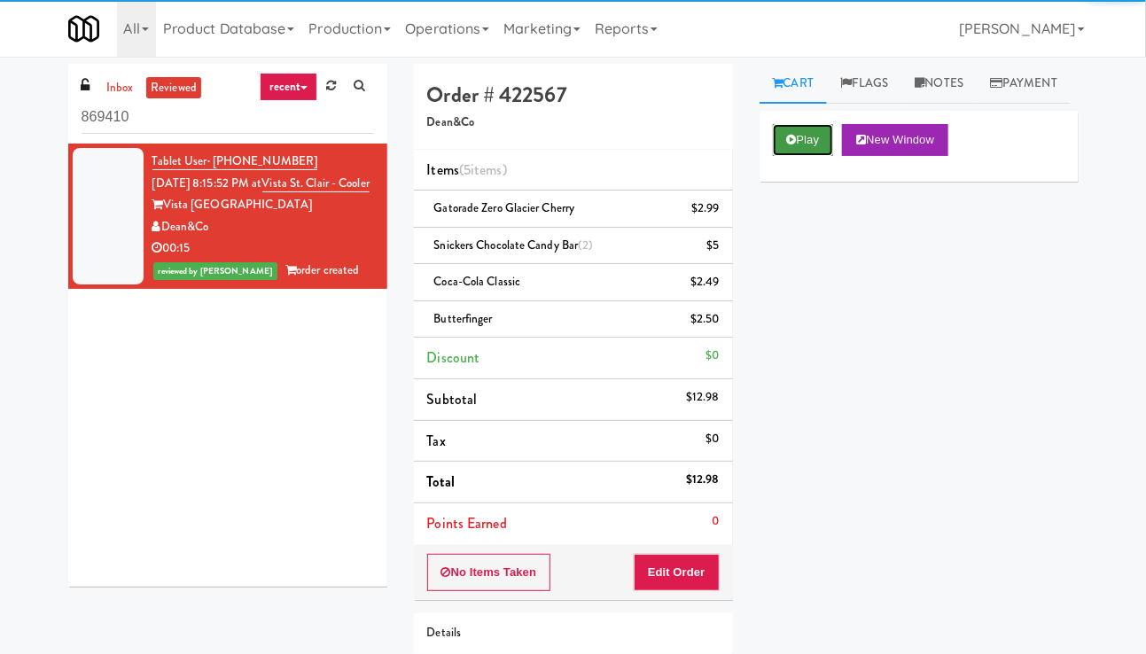
click at [790, 145] on icon at bounding box center [792, 140] width 10 height 12
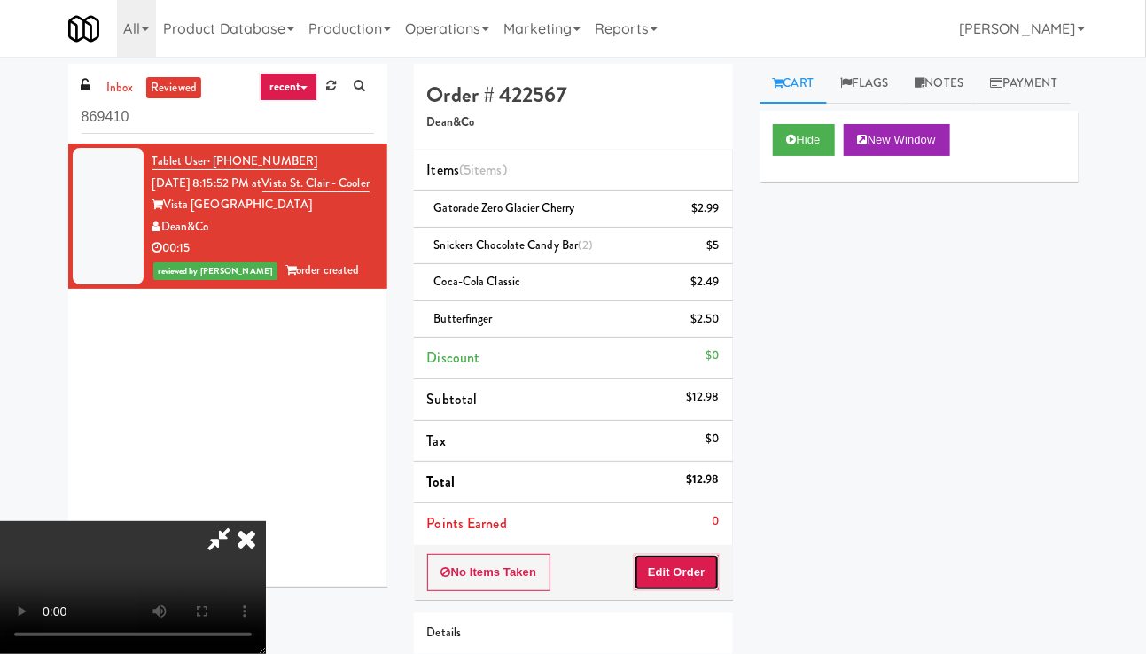
click at [690, 576] on button "Edit Order" at bounding box center [677, 572] width 86 height 37
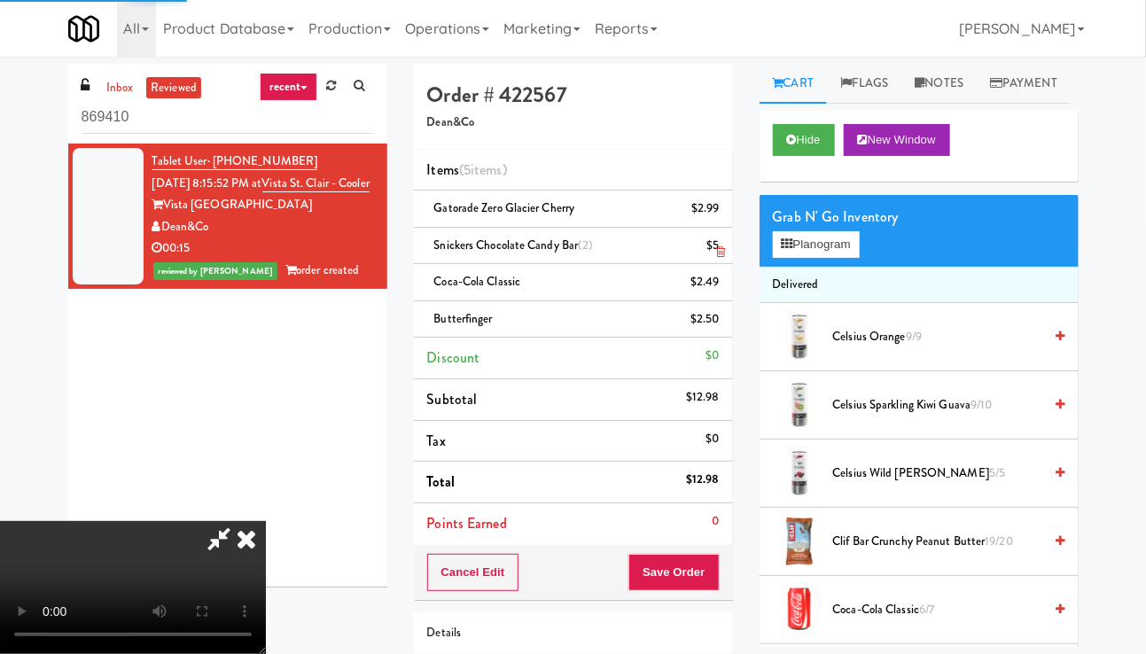
click at [729, 256] on li "Snickers Chocolate Candy Bar (2) $5" at bounding box center [573, 246] width 319 height 37
click at [720, 252] on icon at bounding box center [720, 252] width 9 height 12
click at [713, 562] on button "Save Order" at bounding box center [673, 572] width 90 height 37
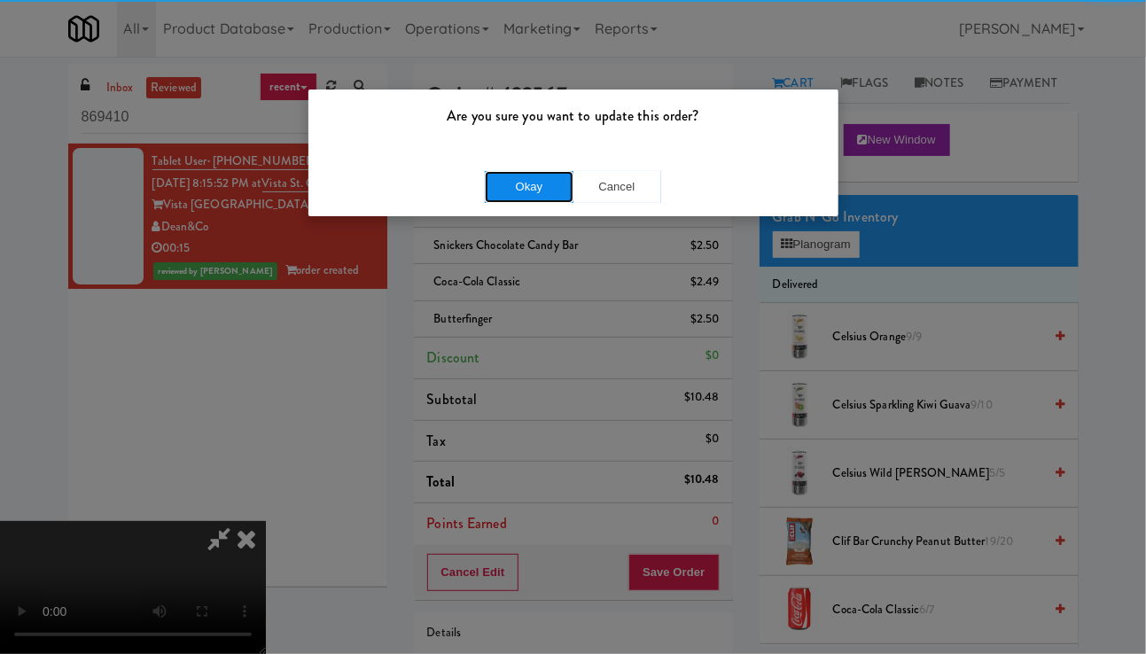
click at [551, 176] on button "Okay" at bounding box center [529, 187] width 89 height 32
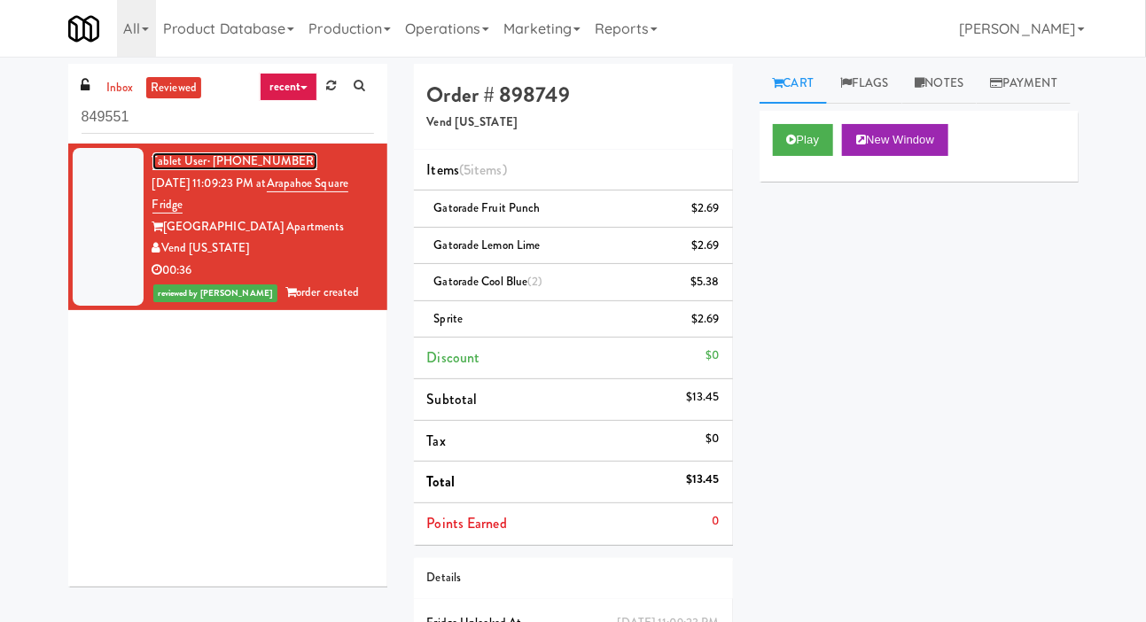
click at [244, 156] on span "· [PHONE_NUMBER]" at bounding box center [262, 160] width 111 height 17
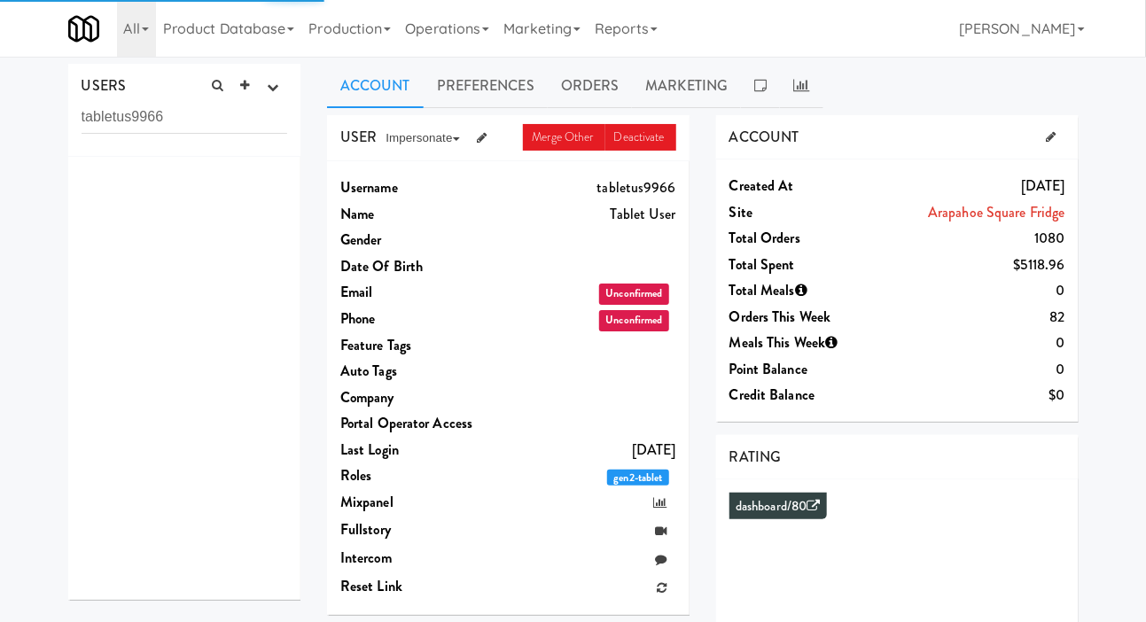
click at [222, 187] on div at bounding box center [184, 378] width 233 height 443
click at [486, 76] on link "Preferences" at bounding box center [486, 86] width 124 height 44
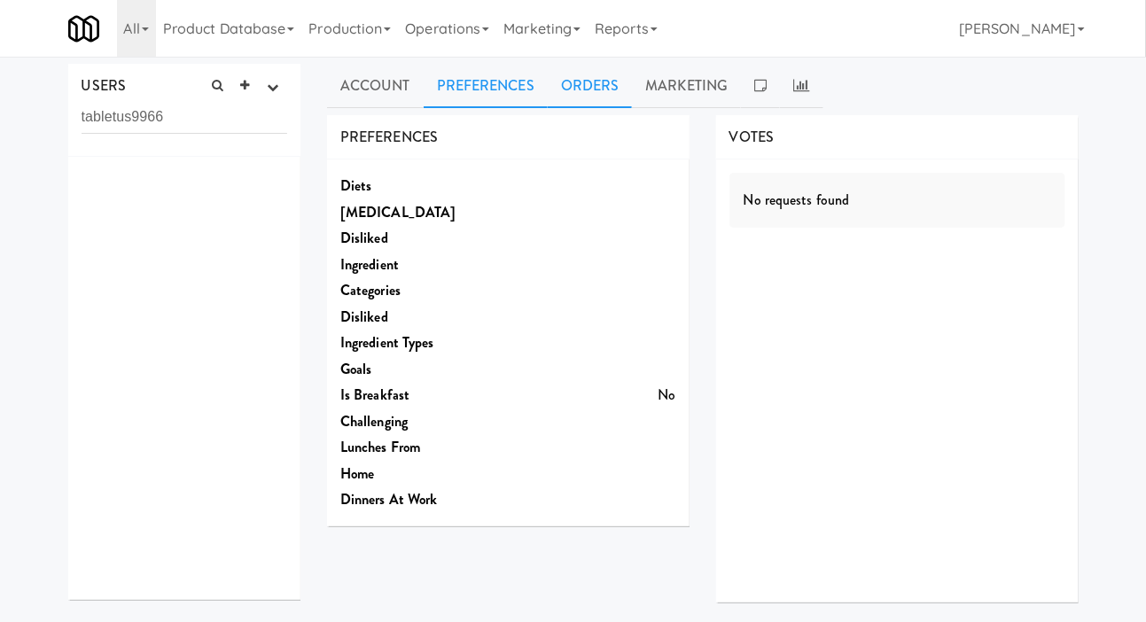
click at [583, 77] on link "Orders" at bounding box center [590, 86] width 85 height 44
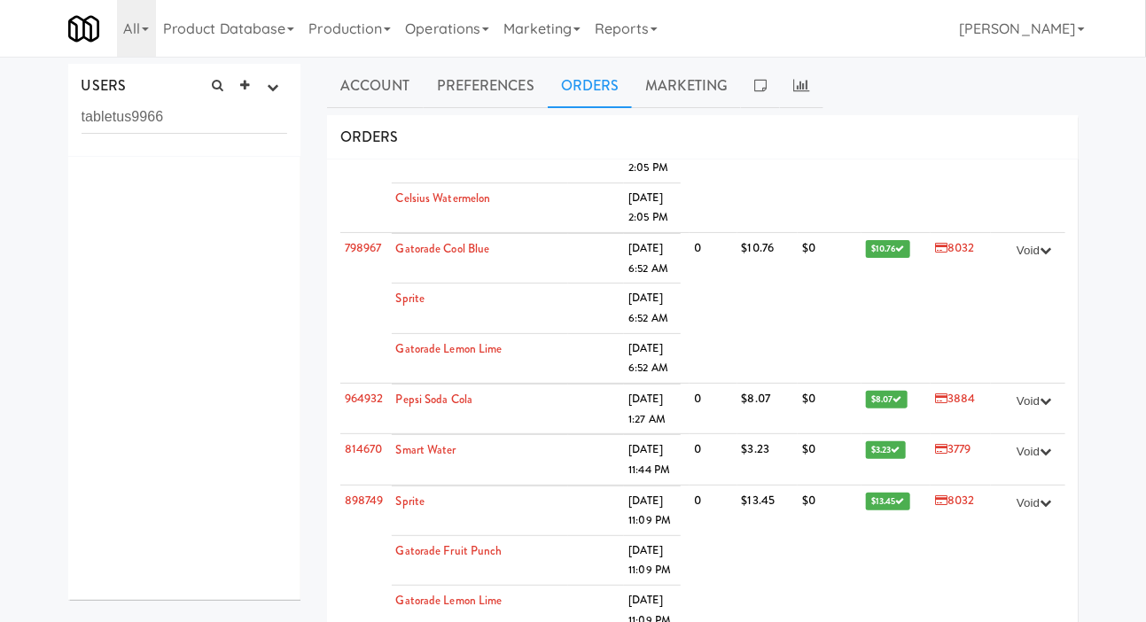
scroll to position [4727, 0]
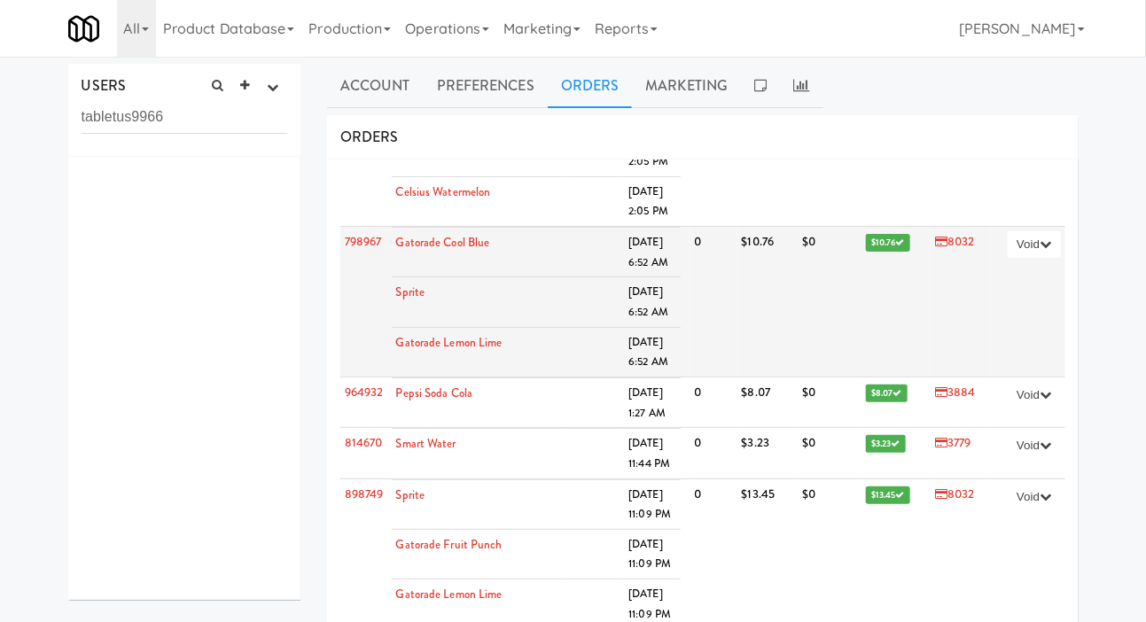
click at [951, 233] on link "8032" at bounding box center [955, 241] width 40 height 17
click at [943, 233] on link "8032" at bounding box center [955, 241] width 40 height 17
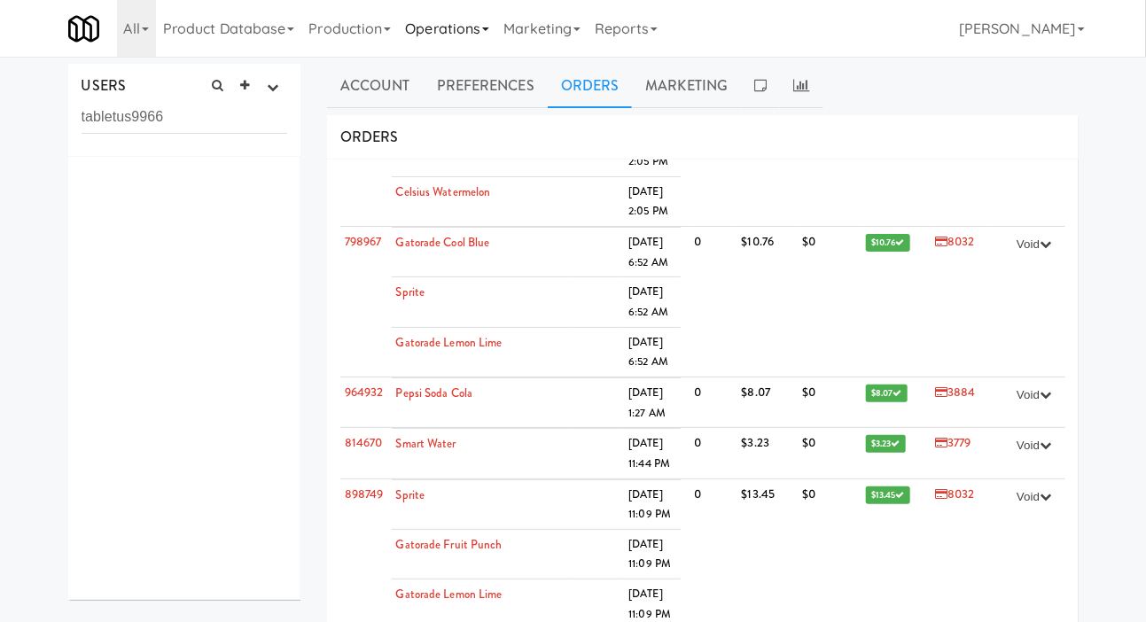
click at [463, 23] on link "Operations" at bounding box center [447, 28] width 98 height 57
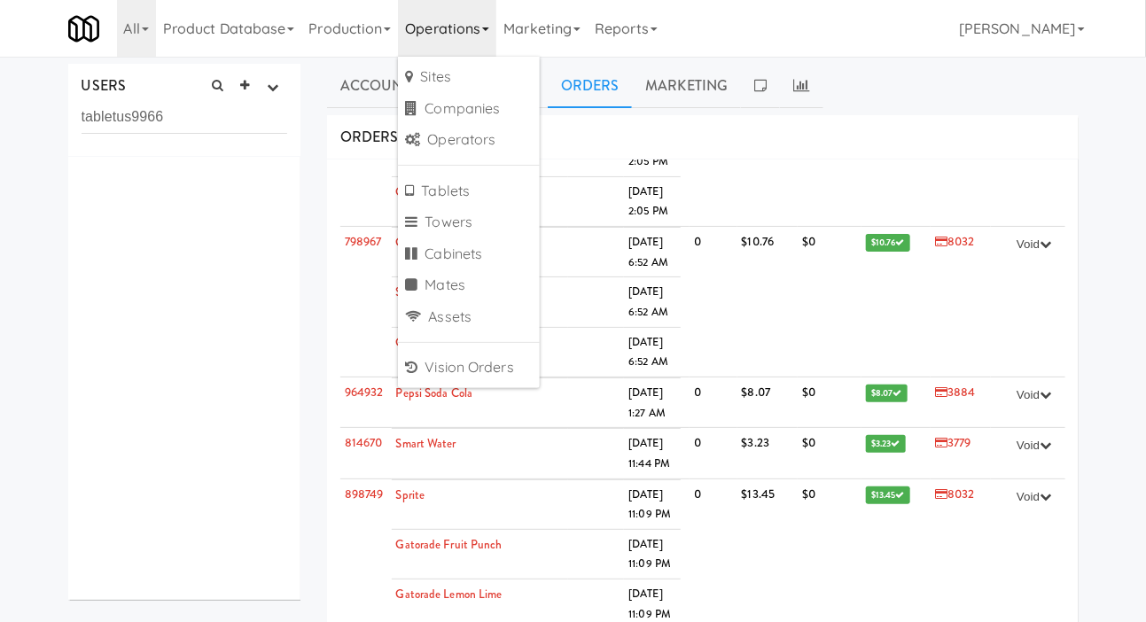
click at [445, 18] on link "Operations" at bounding box center [447, 28] width 98 height 57
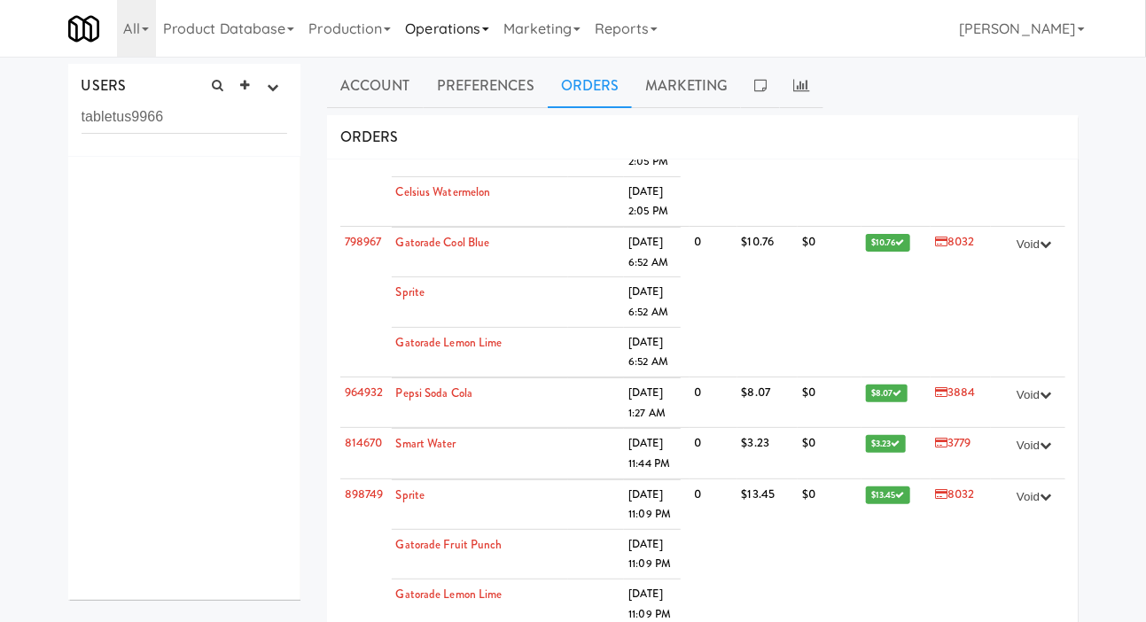
click at [447, 21] on link "Operations" at bounding box center [447, 28] width 98 height 57
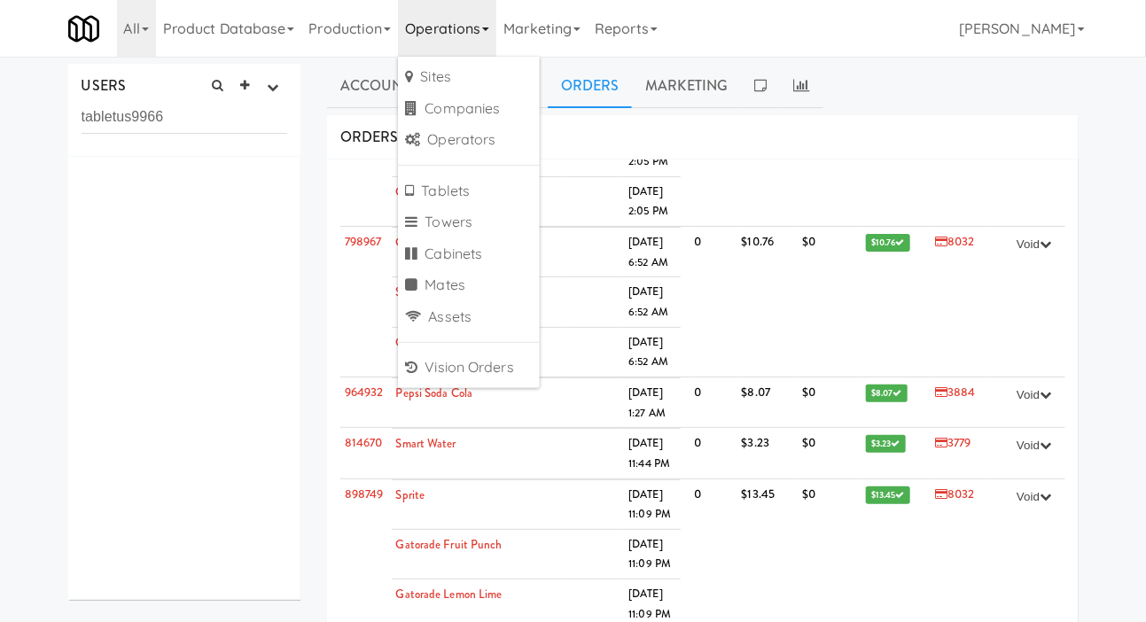
click at [452, 19] on link "Operations" at bounding box center [447, 28] width 98 height 57
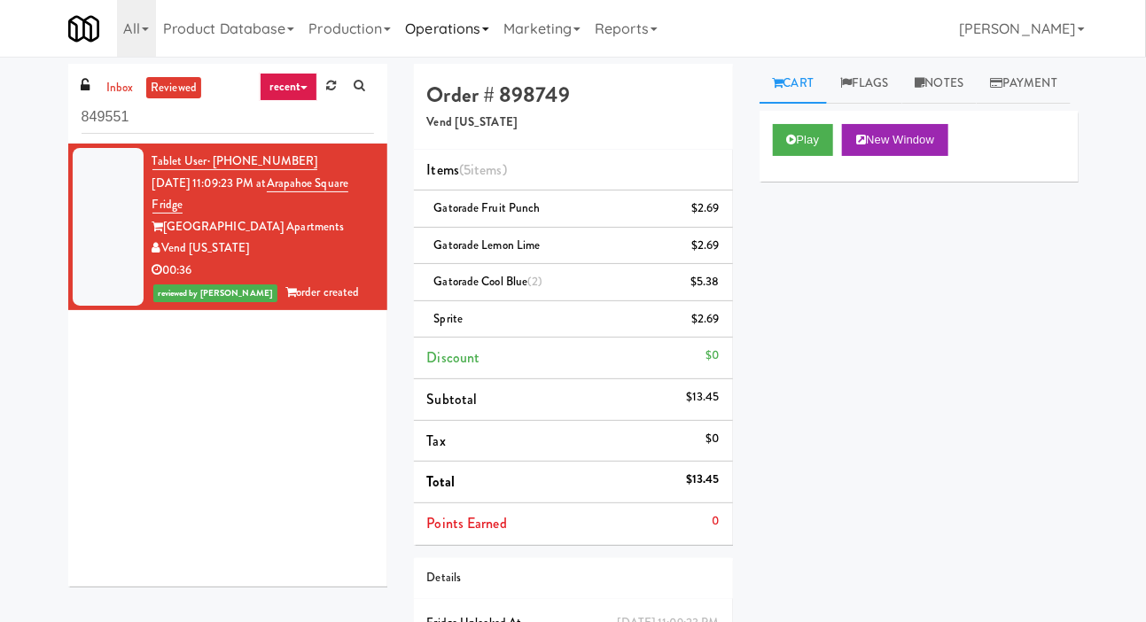
click at [446, 41] on link "Operations" at bounding box center [447, 28] width 98 height 57
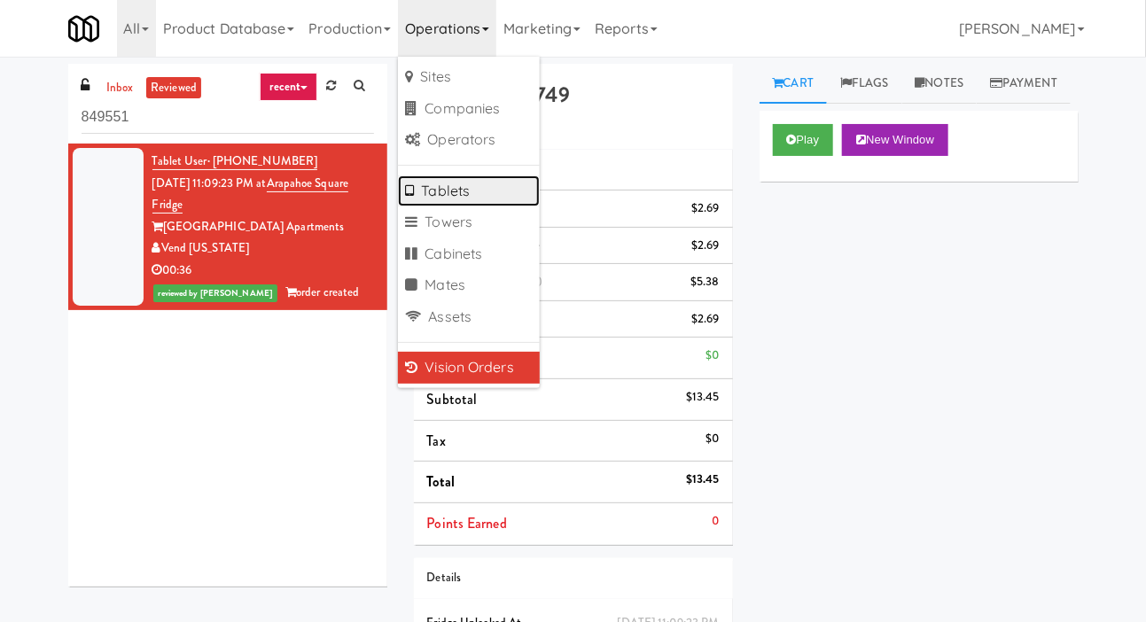
click at [451, 176] on link "Tablets" at bounding box center [469, 191] width 142 height 32
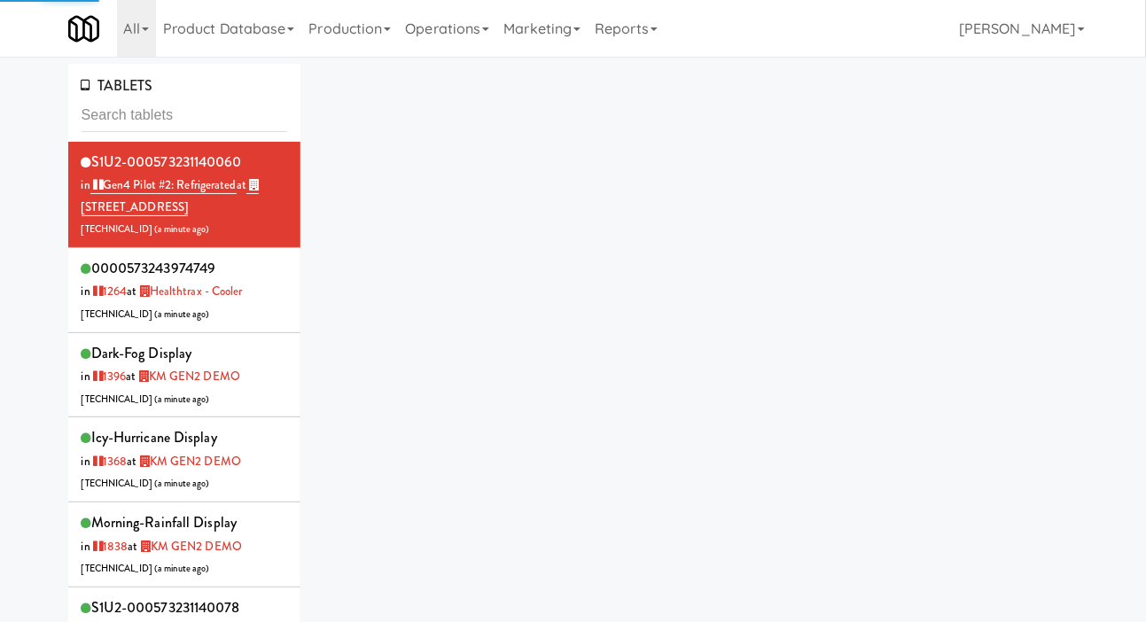
click at [134, 106] on input "text" at bounding box center [185, 115] width 206 height 33
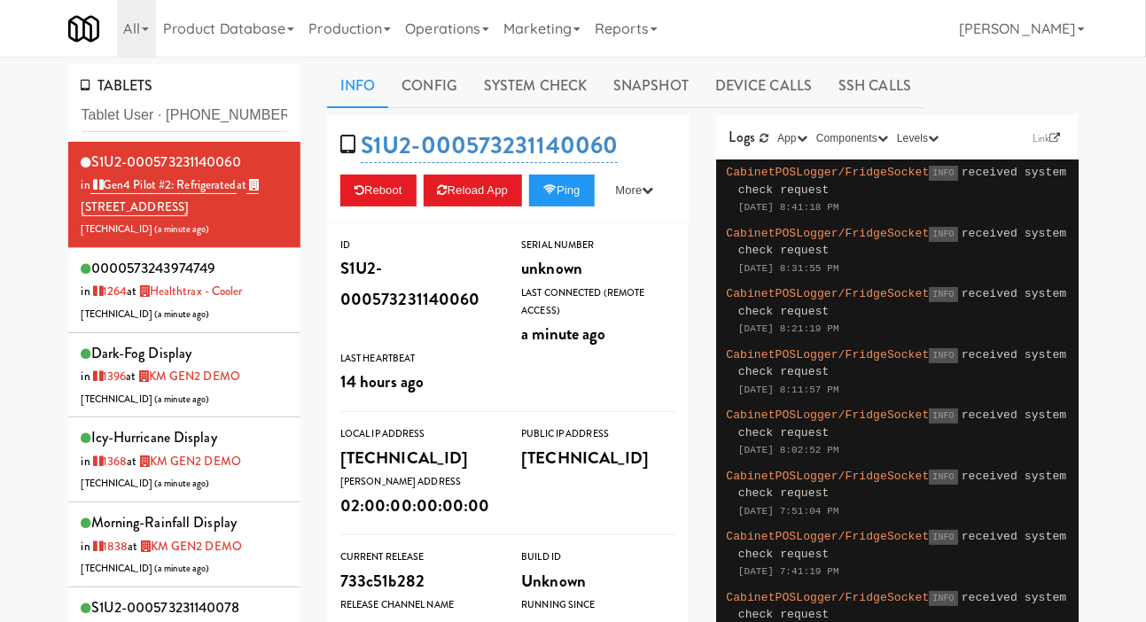
click at [23, 158] on div "TABLETS Tablet User · (720) 600-8741 S1U2-000573231140060 in Gen4 Pilot #2: Ref…" at bounding box center [573, 557] width 1146 height 986
click at [150, 112] on input "Tablet User · (720) 600-8741" at bounding box center [185, 115] width 206 height 33
click at [166, 113] on input "Tablet User · (720) 600-8741" at bounding box center [185, 115] width 206 height 33
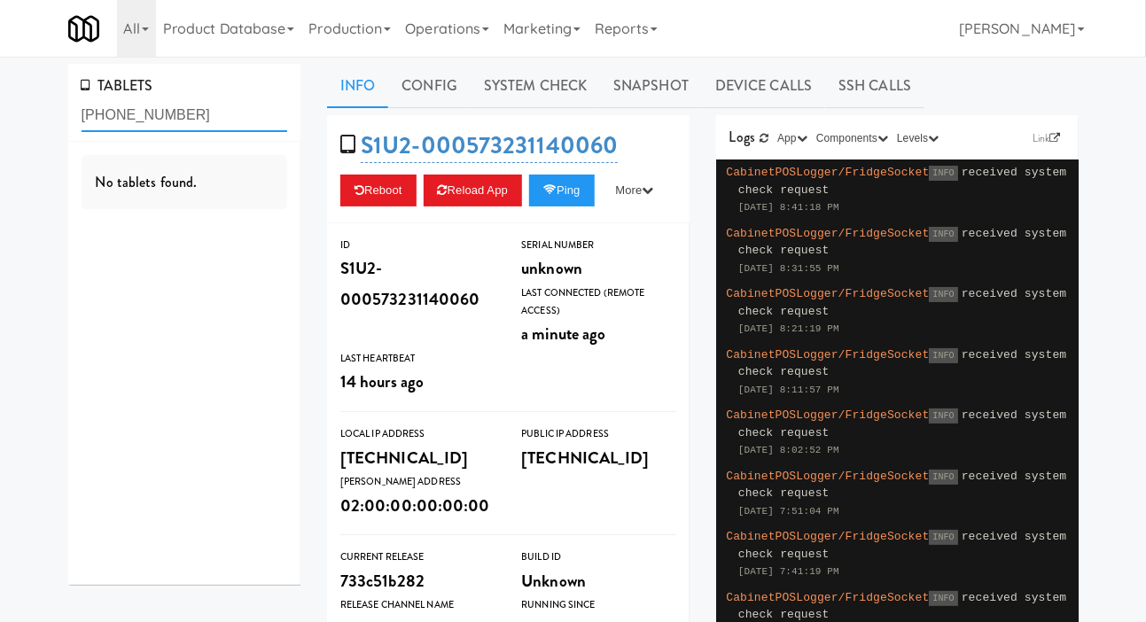
type input "(720) 600-8741"
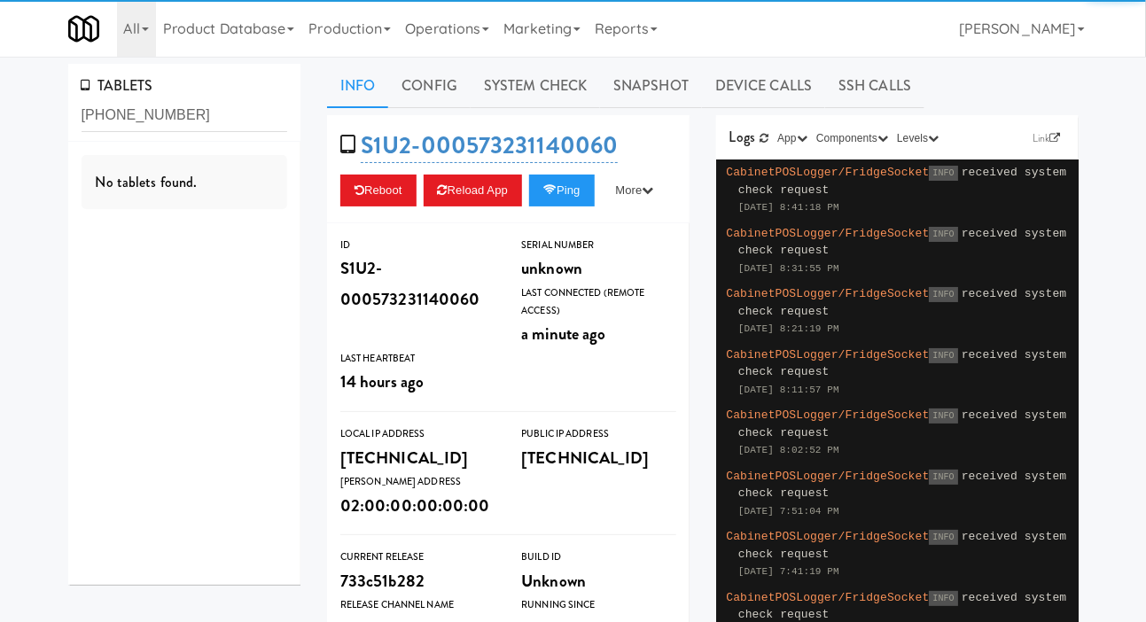
click at [27, 131] on div "TABLETS (720) 600-8741 No tablets found. Info Config System Check Snapshot Devi…" at bounding box center [573, 557] width 1146 height 986
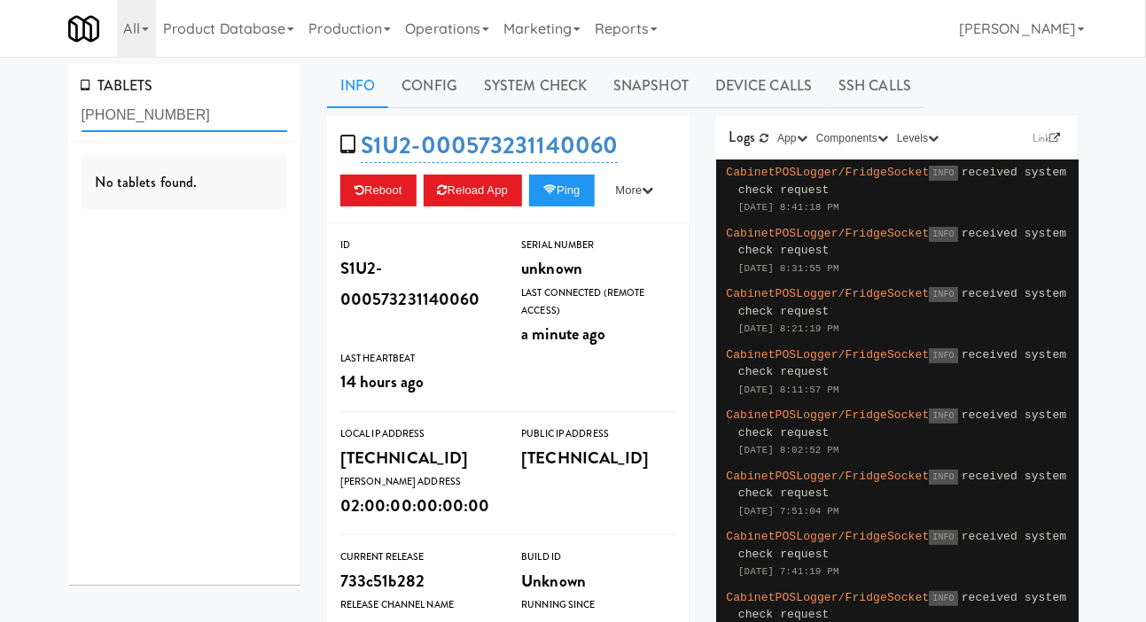
click at [97, 110] on input "(720) 600-8741" at bounding box center [185, 115] width 206 height 33
click at [95, 110] on input "(720) 600-8741" at bounding box center [185, 115] width 206 height 33
click at [14, 128] on div "TABLETS (720) 600-8741 No tablets found. Info Config System Check Snapshot Devi…" at bounding box center [573, 557] width 1146 height 986
click at [434, 26] on link "Operations" at bounding box center [447, 28] width 98 height 57
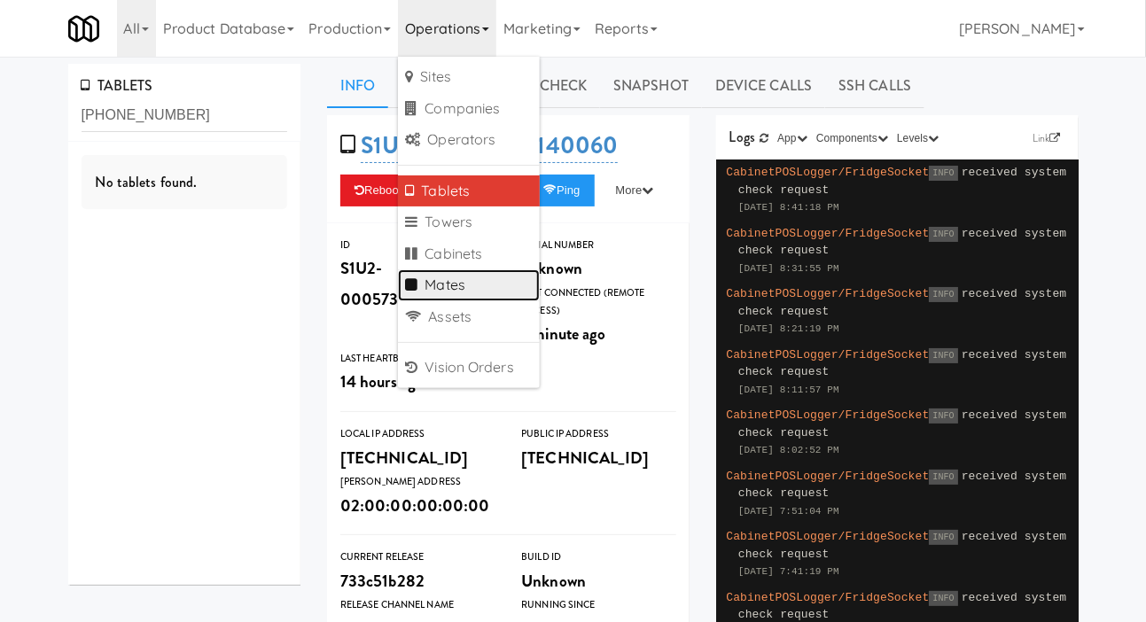
click at [445, 283] on link "Mates" at bounding box center [469, 285] width 142 height 32
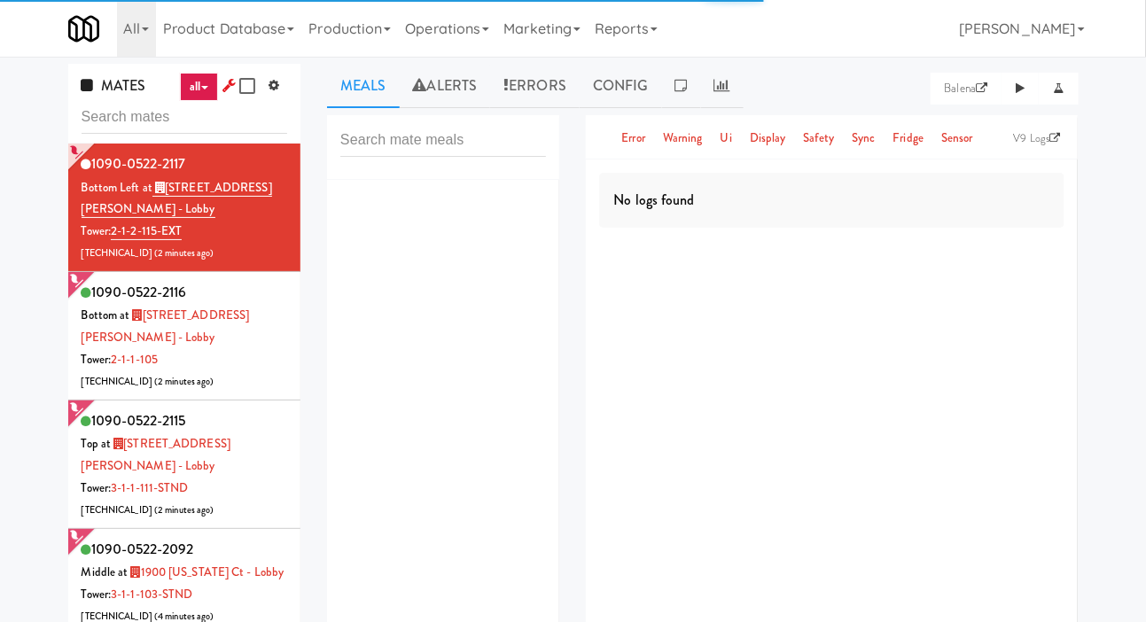
click at [8, 159] on div "MATES all all online alerts errors idle in_use test offline tuya Sync Tuya Devi…" at bounding box center [573, 422] width 1146 height 716
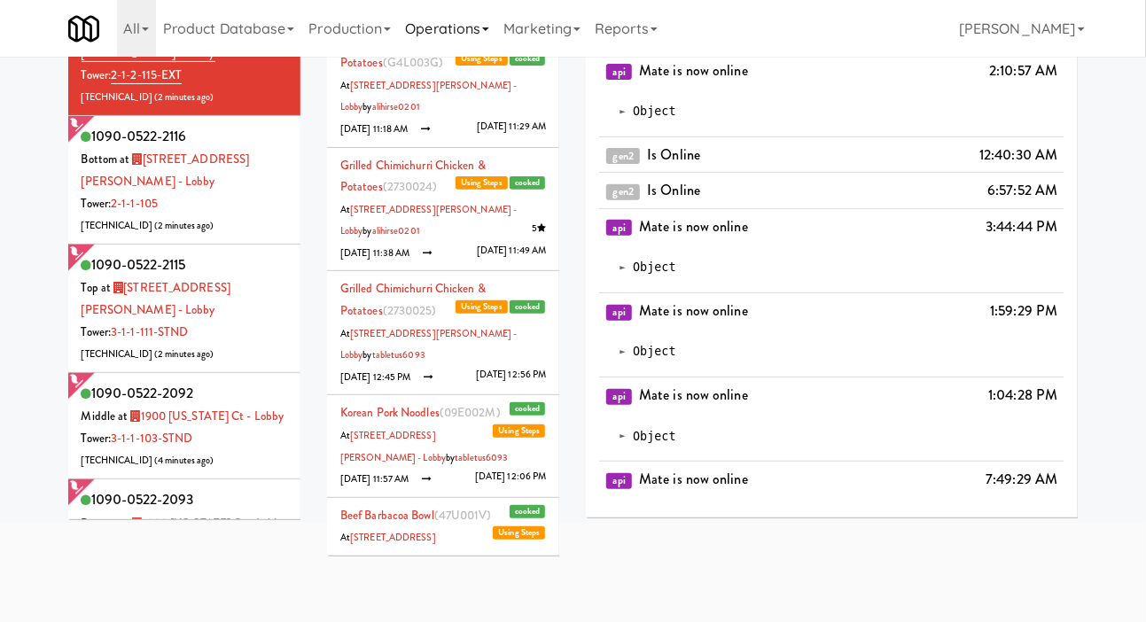
click at [430, 29] on link "Operations" at bounding box center [447, 28] width 98 height 57
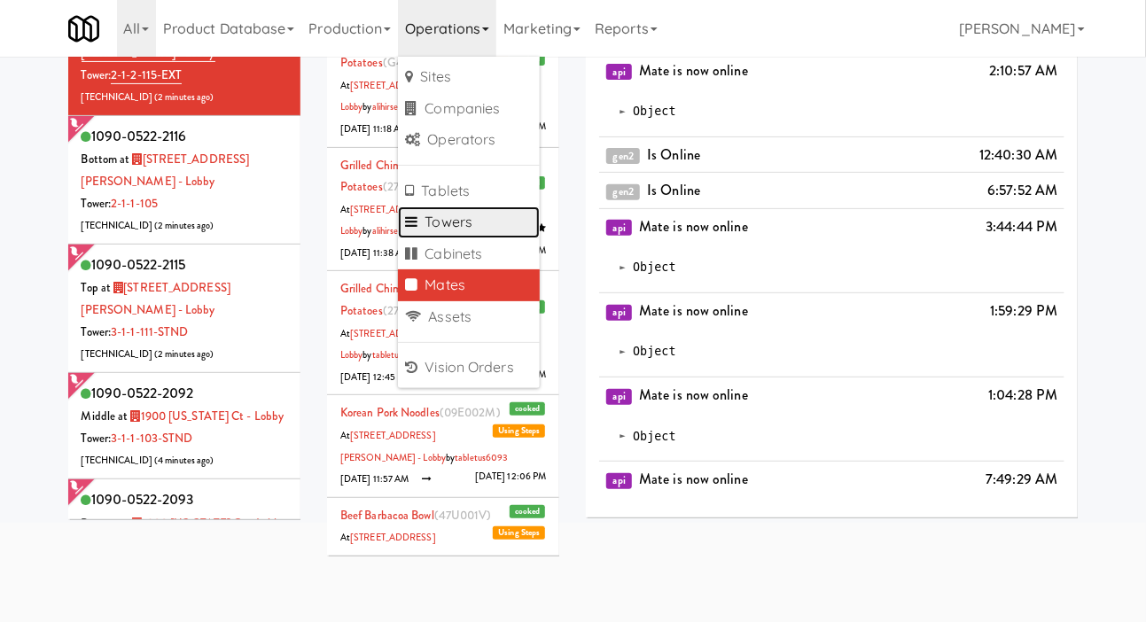
click at [437, 222] on link "Towers" at bounding box center [469, 222] width 142 height 32
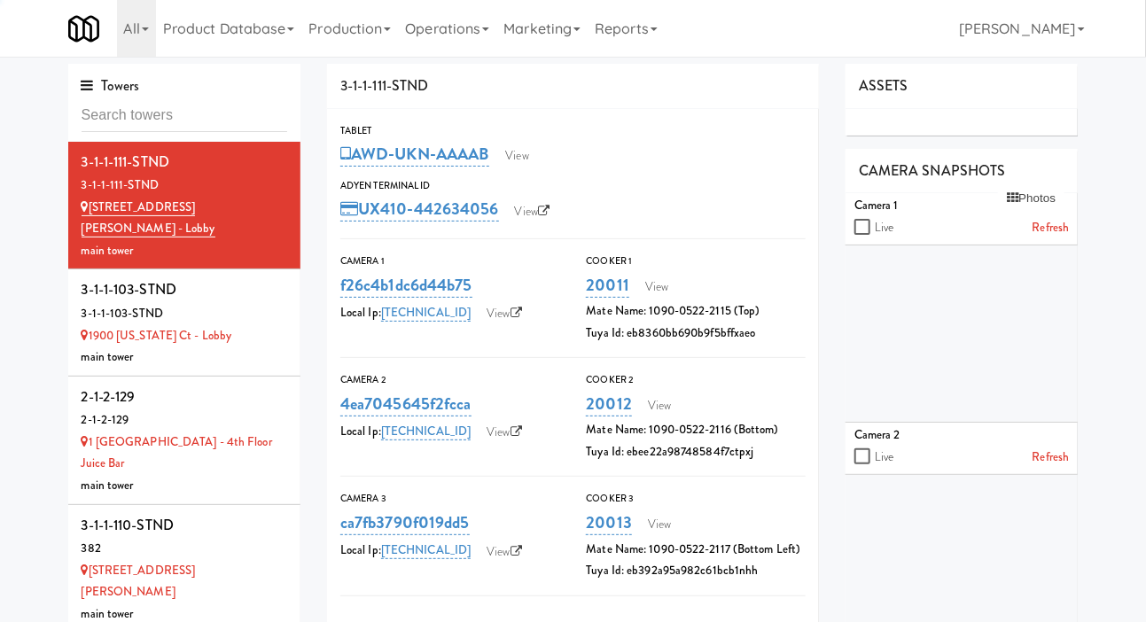
click at [7, 144] on div "Towers 3-1-1-111-STND 3-1-1-111-STND 100 Sheppard Ave - Lobby main tower 3-1-1-…" at bounding box center [573, 480] width 1146 height 832
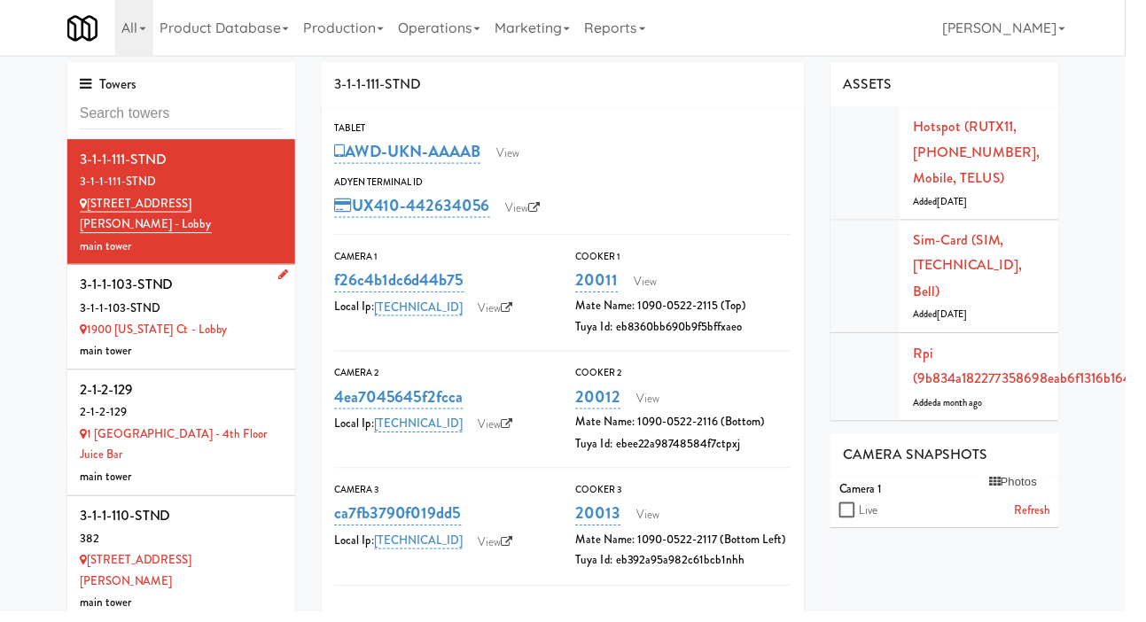
click at [71, 273] on li "3-1-1-103-STND 3-1-1-103-STND 1900 Minnesota Ct - Lobby main tower" at bounding box center [184, 322] width 233 height 106
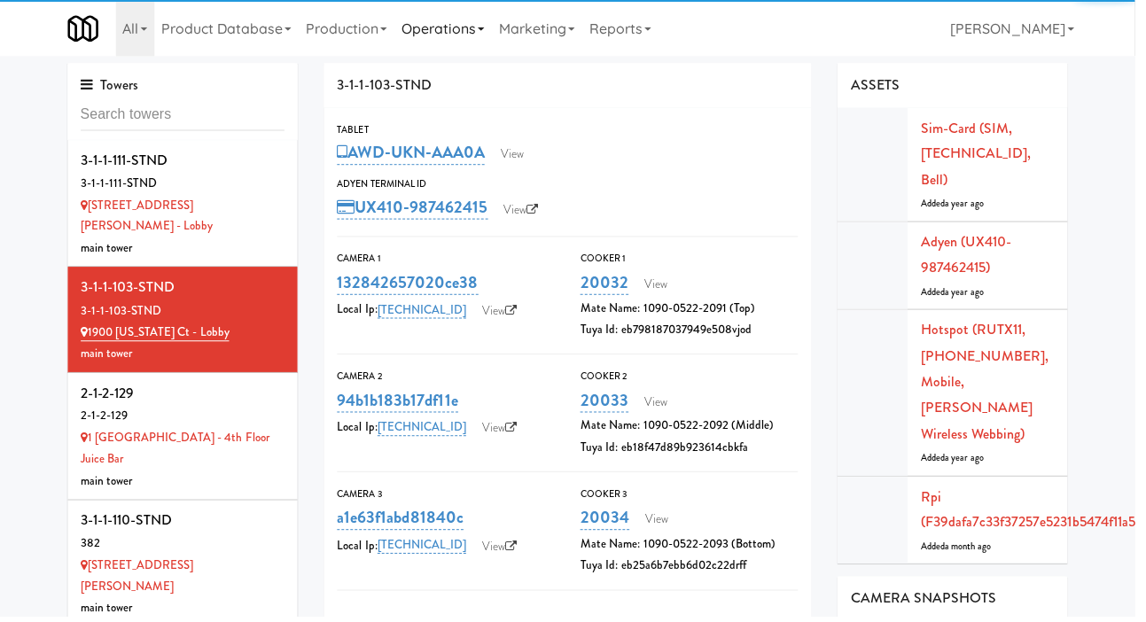
click at [463, 51] on link "Operations" at bounding box center [447, 28] width 98 height 57
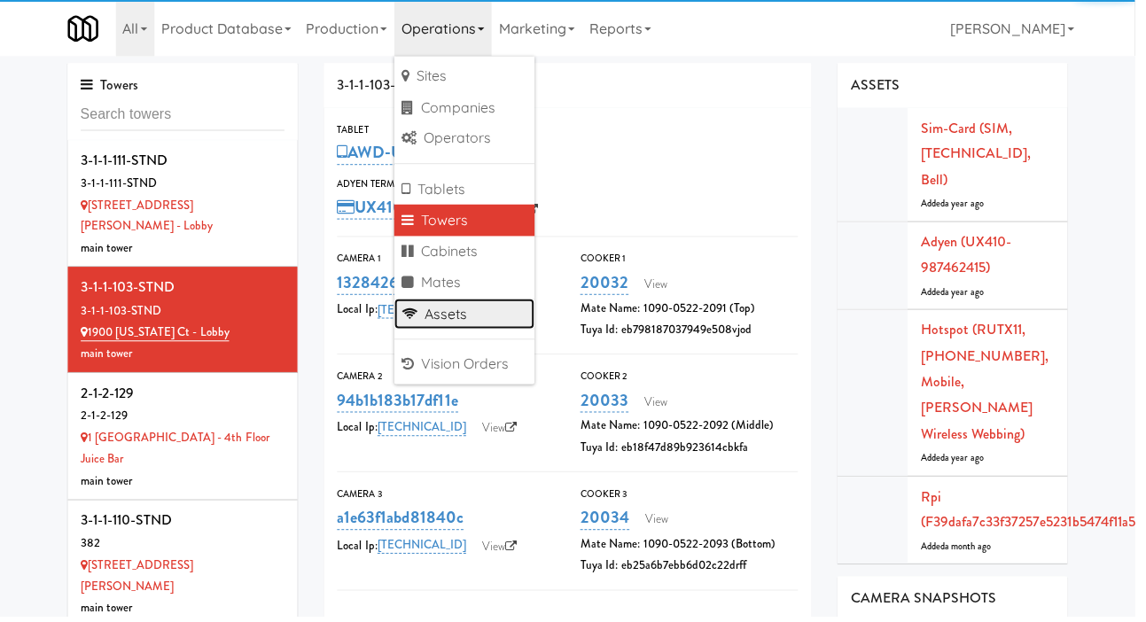
click at [432, 323] on link "Assets" at bounding box center [469, 317] width 142 height 32
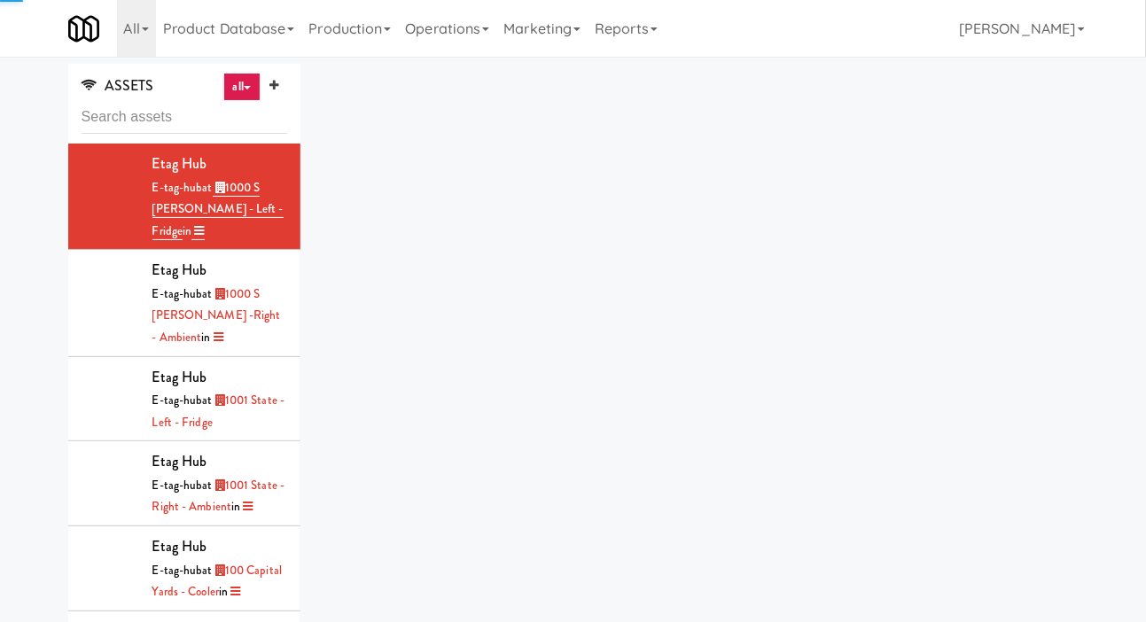
click at [24, 170] on div "ASSETS all all access-point adyen blank card-reader e-tag-hub fork-disp fridge …" at bounding box center [573, 376] width 1146 height 625
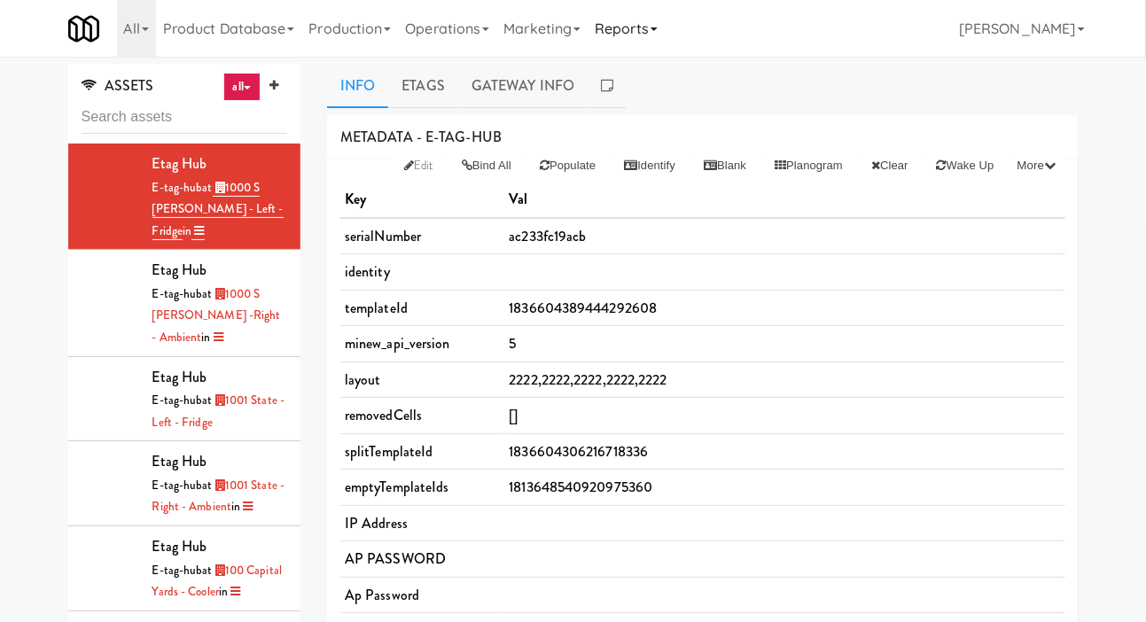
click at [624, 27] on link "Reports" at bounding box center [626, 28] width 77 height 57
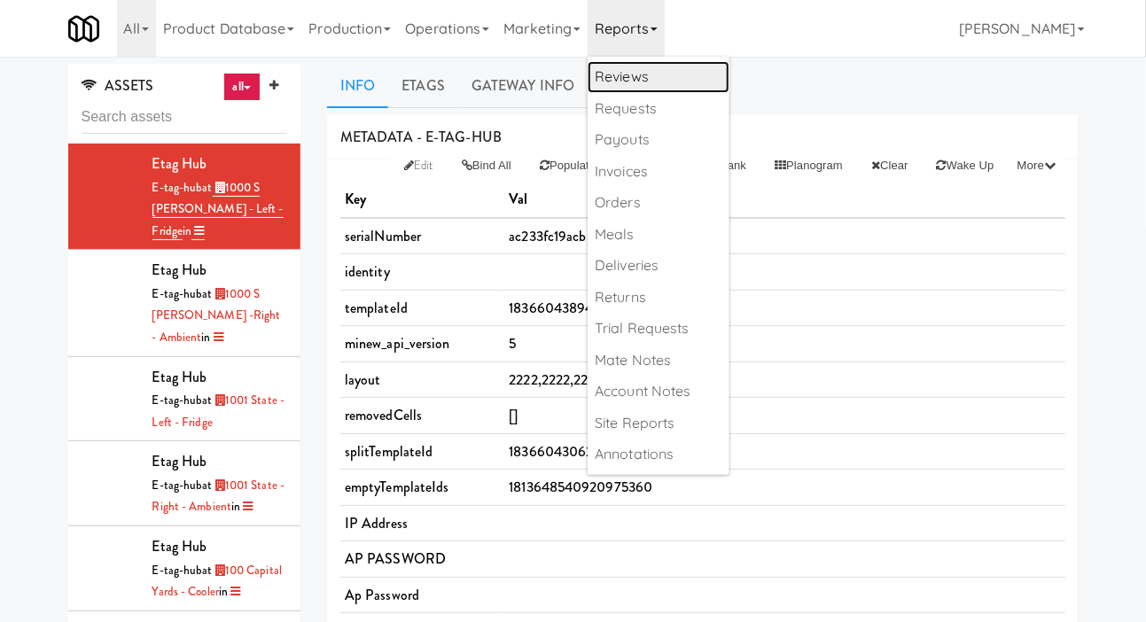
click at [646, 72] on link "Reviews" at bounding box center [659, 77] width 142 height 32
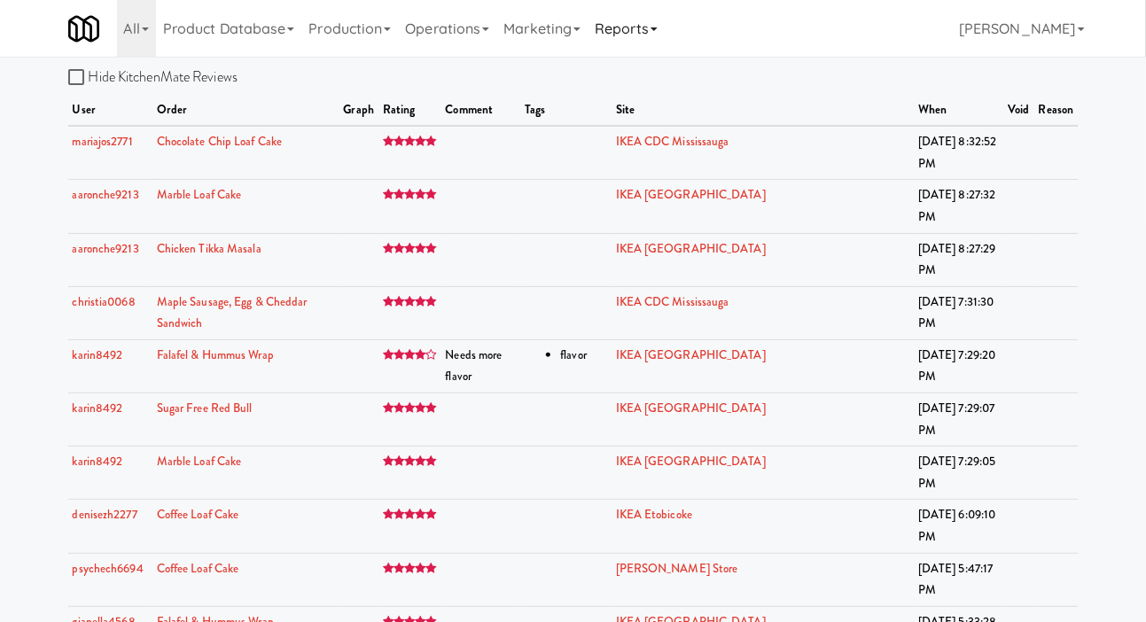
click at [655, 23] on link "Reports" at bounding box center [626, 28] width 77 height 57
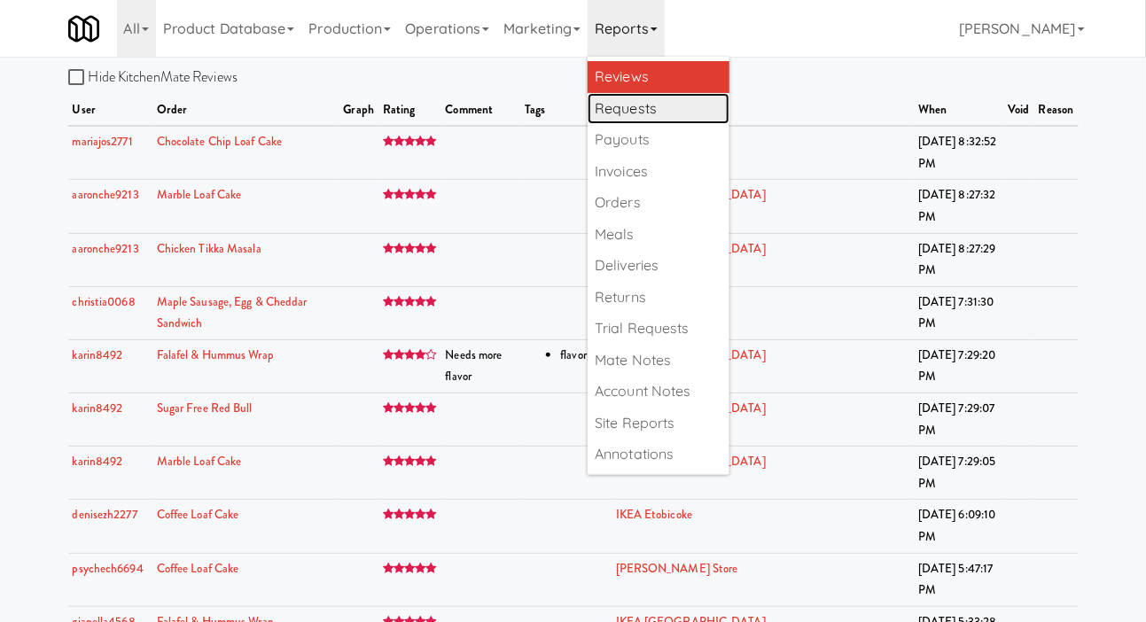
click at [650, 113] on link "Requests" at bounding box center [659, 109] width 142 height 32
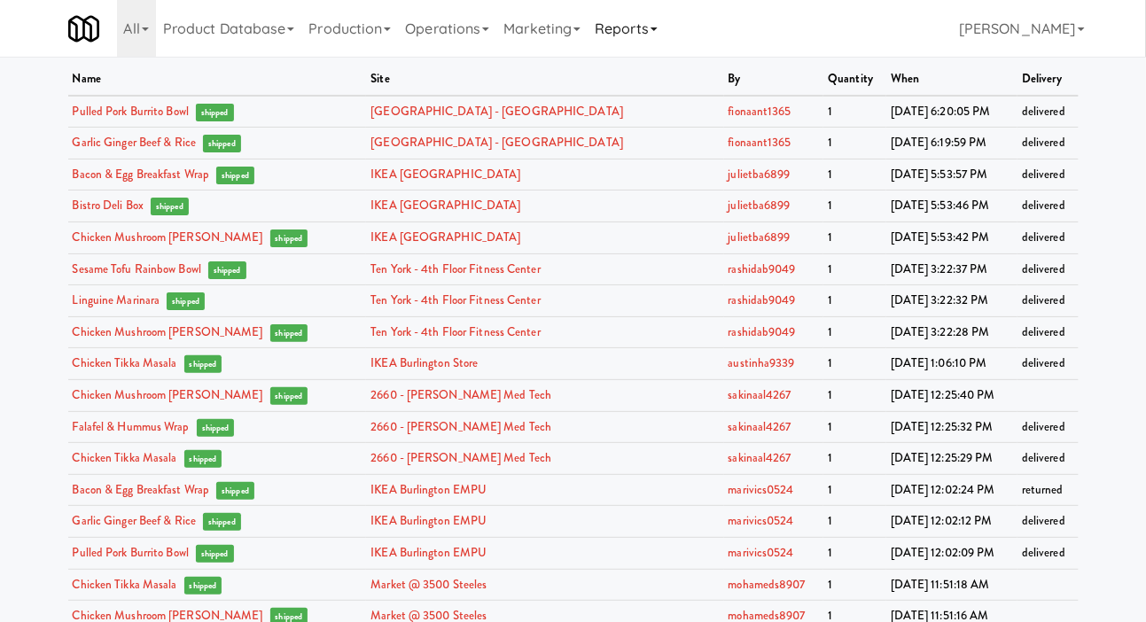
click at [651, 22] on link "Reports" at bounding box center [626, 28] width 77 height 57
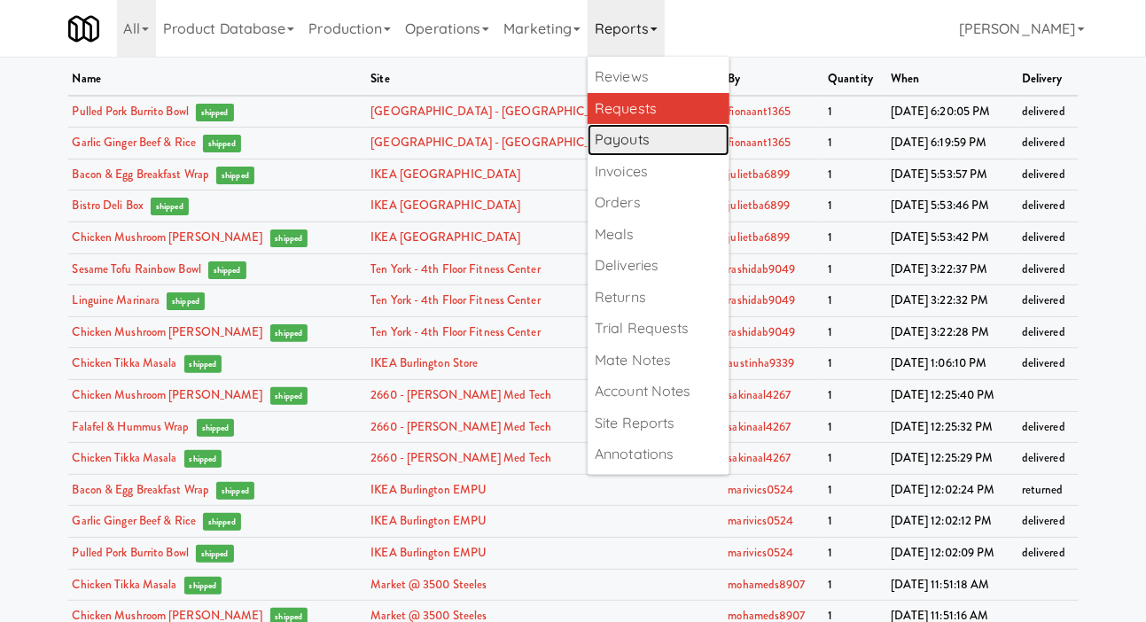
click at [655, 136] on link "Payouts" at bounding box center [659, 140] width 142 height 32
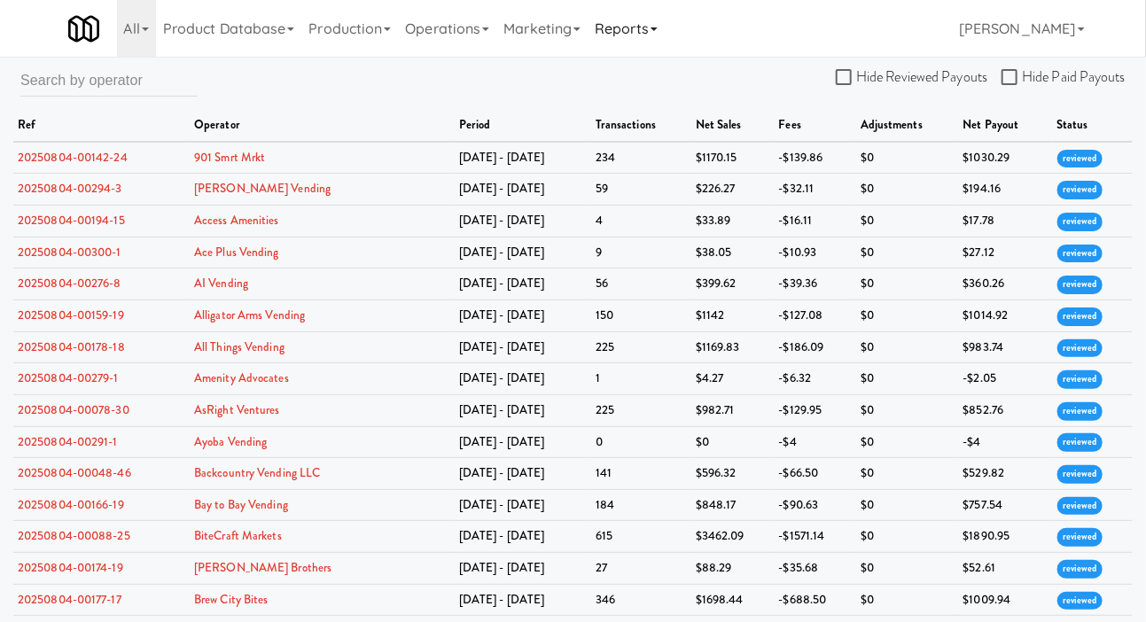
click at [646, 23] on link "Reports" at bounding box center [626, 28] width 77 height 57
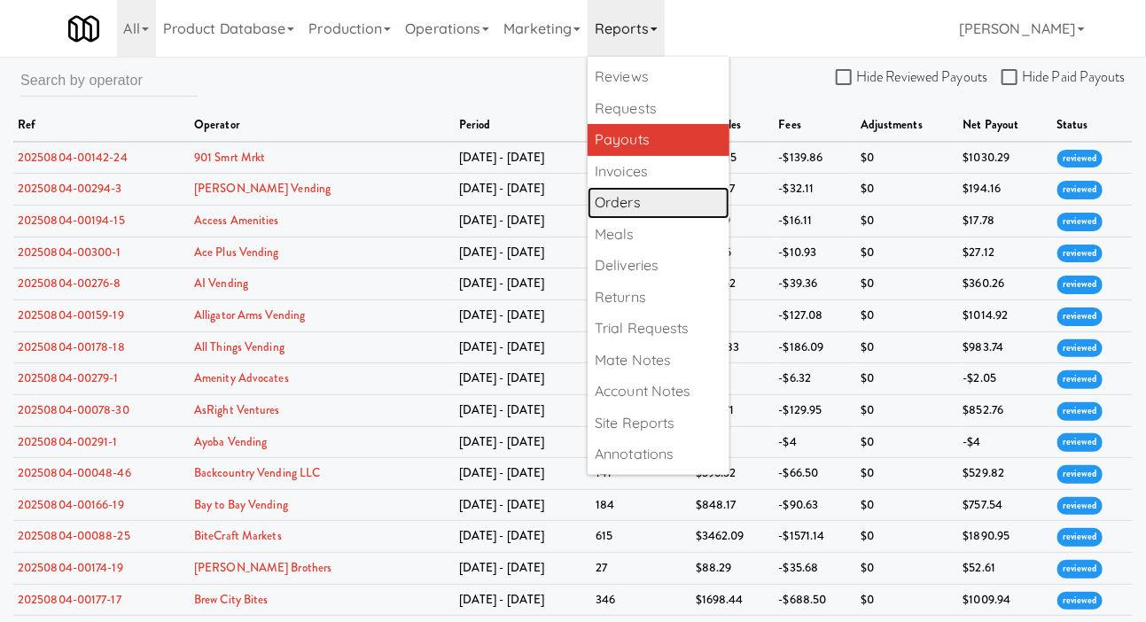
click at [642, 194] on link "Orders" at bounding box center [659, 203] width 142 height 32
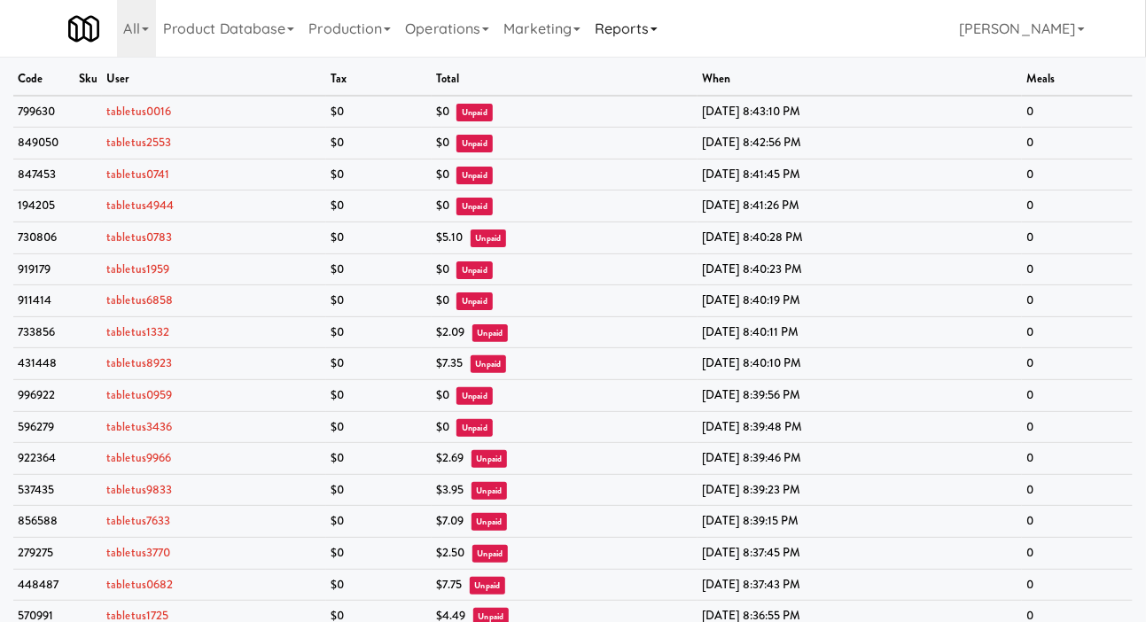
click at [635, 26] on link "Reports" at bounding box center [626, 28] width 77 height 57
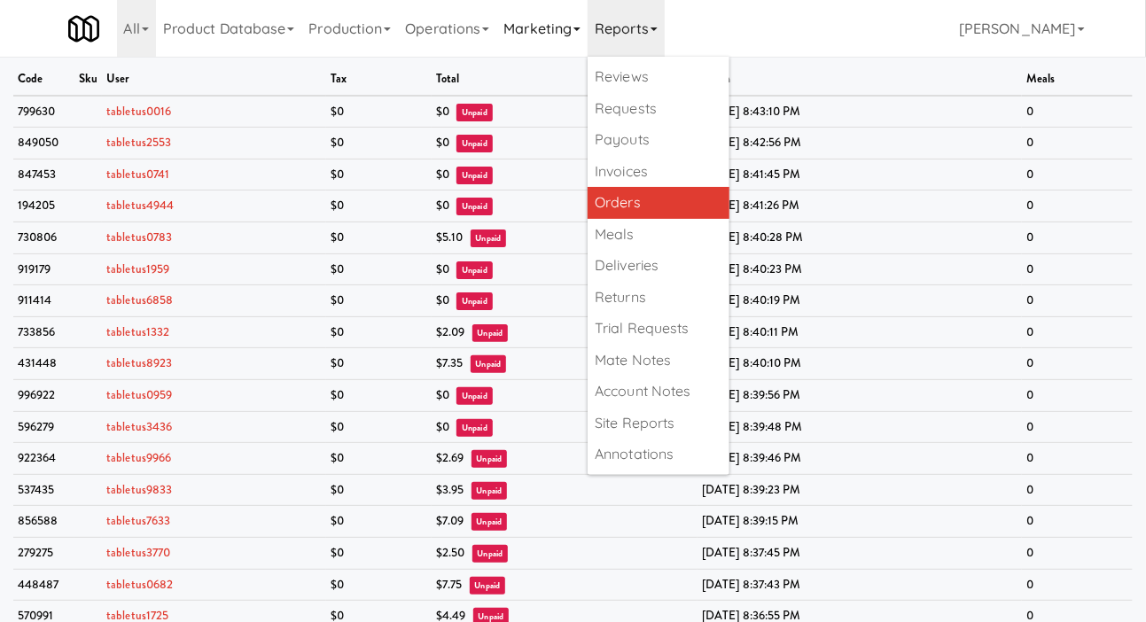
click at [559, 34] on link "Marketing" at bounding box center [541, 28] width 91 height 57
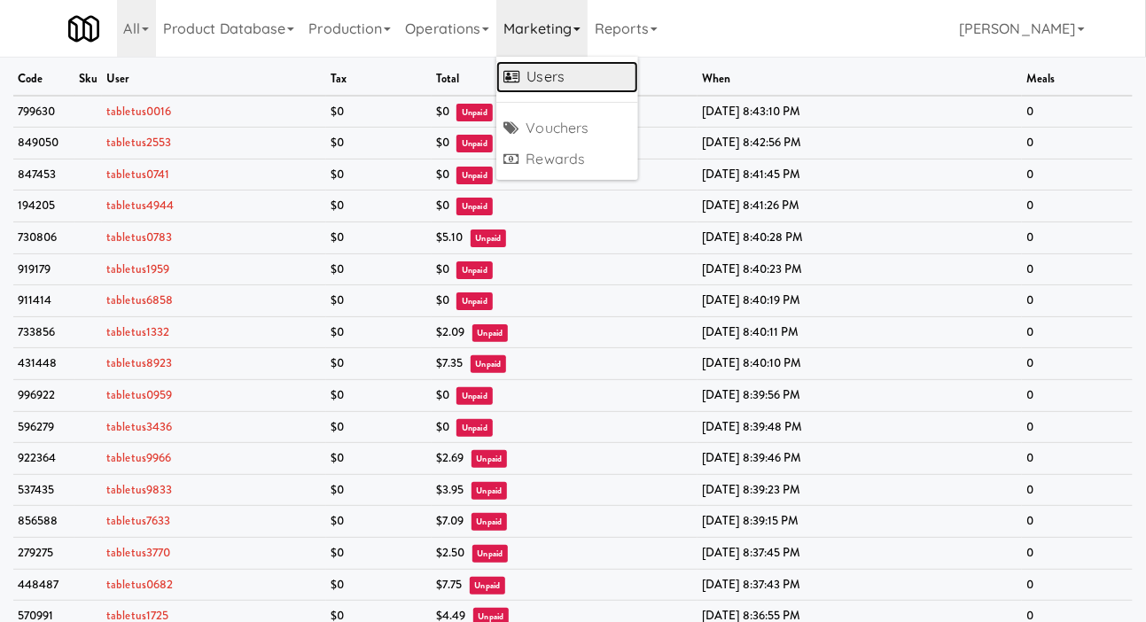
click at [552, 73] on link "Users" at bounding box center [567, 77] width 142 height 32
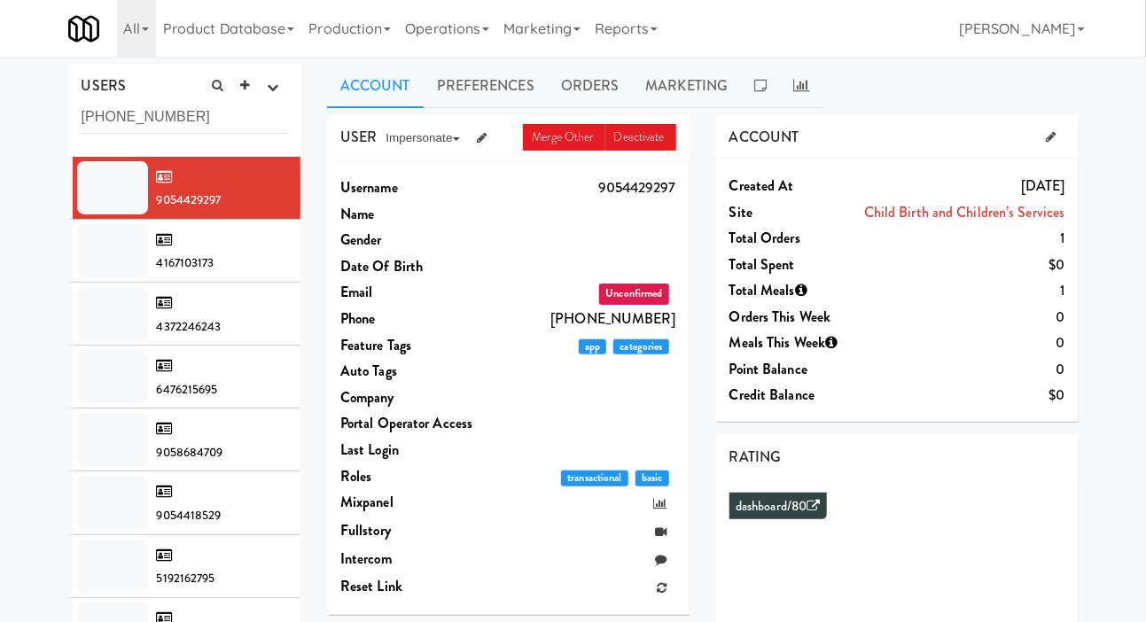
click at [37, 142] on div "USERS active Ordered this week Didn't order this week 1 this week 2 this week 3…" at bounding box center [573, 473] width 1146 height 819
click at [197, 114] on input "(720) 600-8741" at bounding box center [185, 117] width 206 height 33
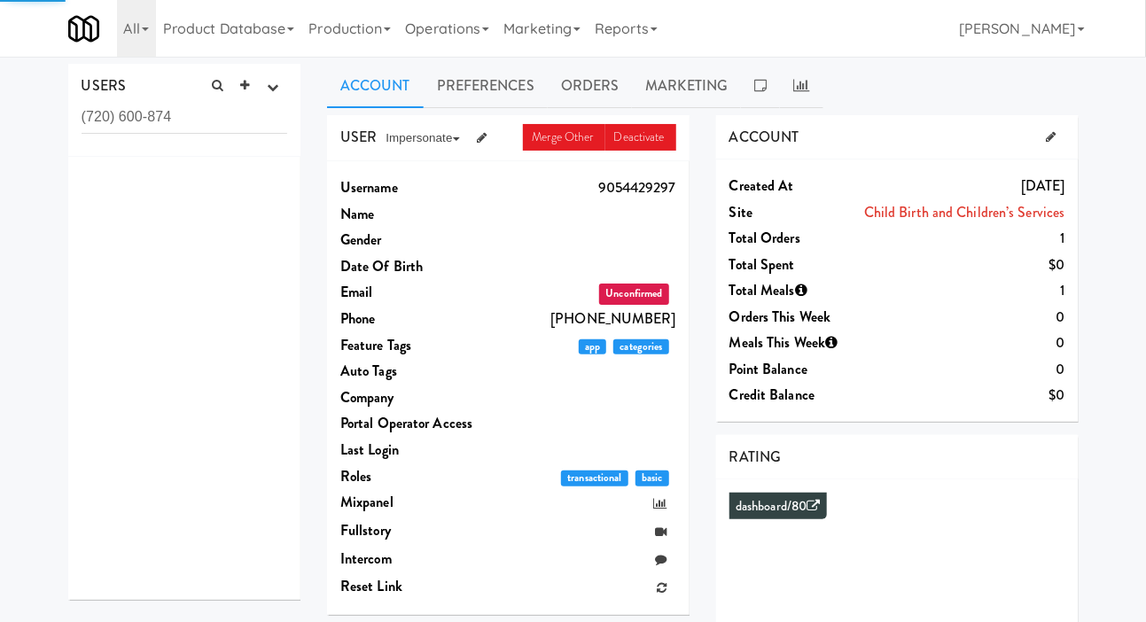
click at [43, 142] on div "USERS active Ordered this week Didn't order this week 1 this week 2 this week 3…" at bounding box center [573, 473] width 1146 height 819
click at [102, 117] on input "(720) 600-874" at bounding box center [185, 117] width 206 height 33
click at [43, 147] on div "USERS active Ordered this week Didn't order this week 1 this week 2 this week 3…" at bounding box center [573, 473] width 1146 height 819
click at [192, 118] on input "(720) 600-874" at bounding box center [185, 117] width 206 height 33
click at [199, 177] on div at bounding box center [184, 378] width 233 height 443
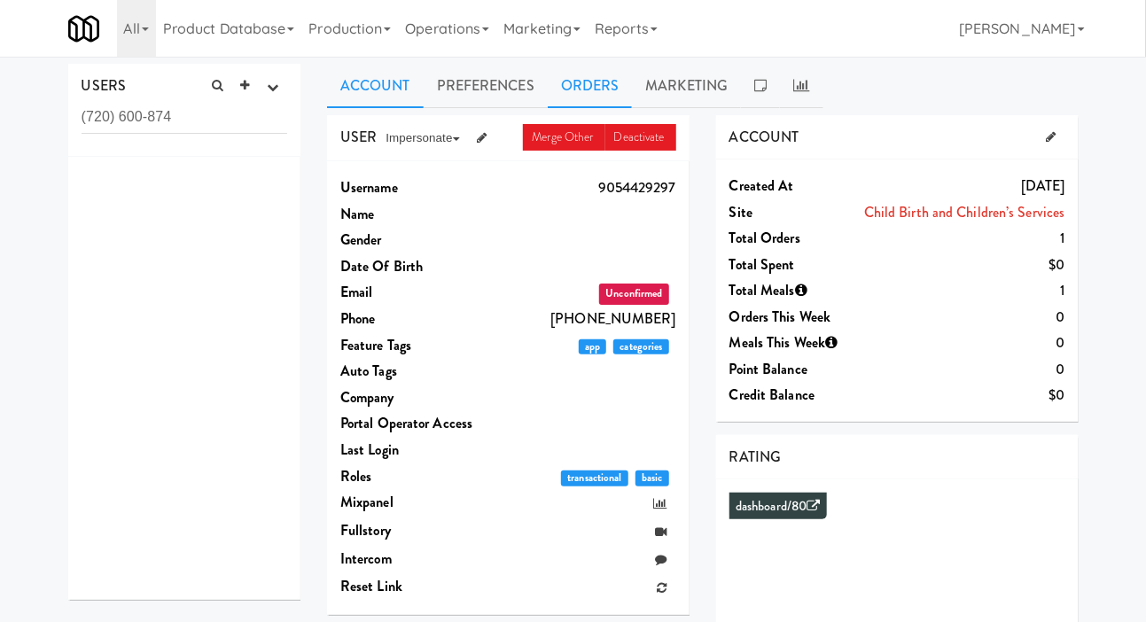
click at [595, 64] on link "Orders" at bounding box center [590, 86] width 85 height 44
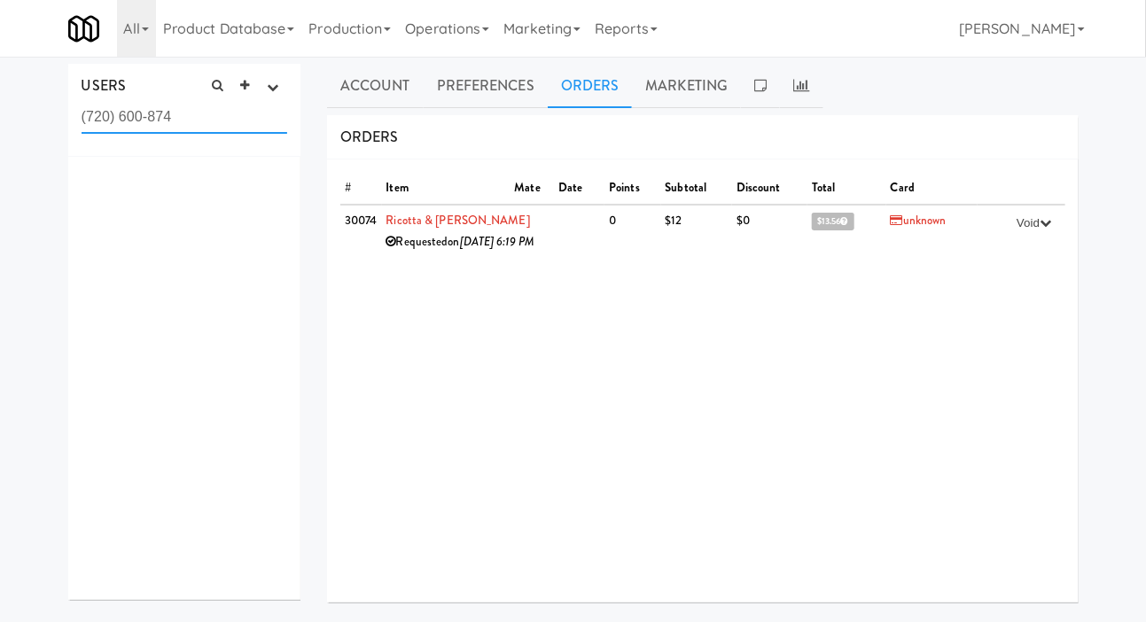
click at [208, 122] on input "(720) 600-874" at bounding box center [185, 117] width 206 height 33
click at [115, 118] on input "(720) 600-874" at bounding box center [185, 117] width 206 height 33
click at [88, 116] on input "(720 600-874" at bounding box center [185, 117] width 206 height 33
click at [39, 144] on div "USERS active Ordered this week Didn't order this week 1 this week 2 this week 3…" at bounding box center [573, 422] width 1146 height 716
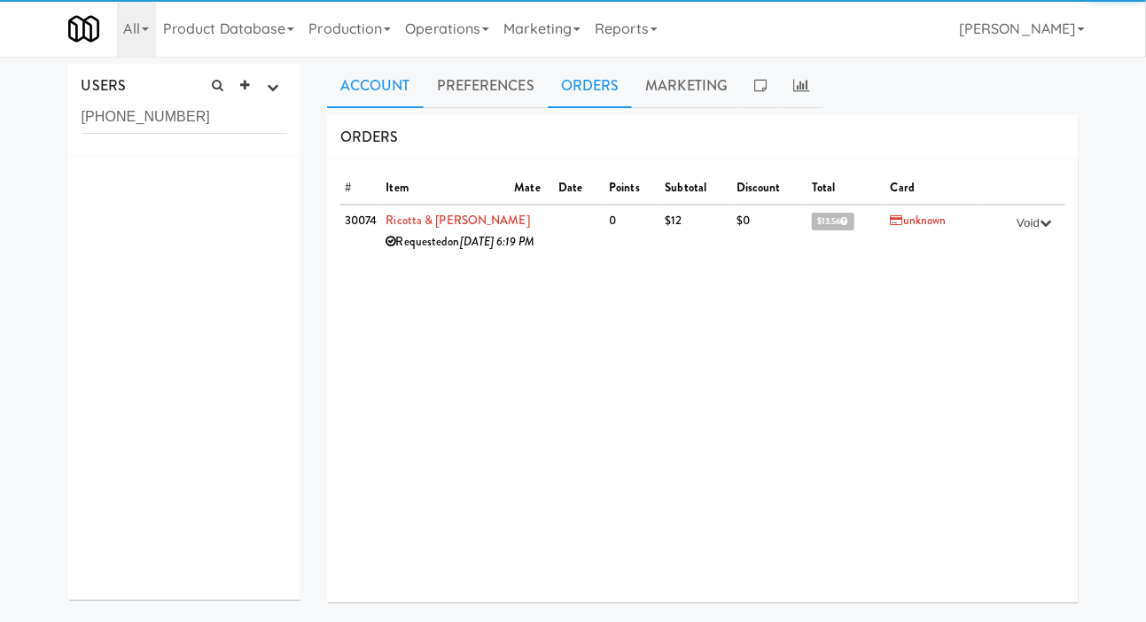
click at [363, 86] on link "Account" at bounding box center [375, 86] width 97 height 44
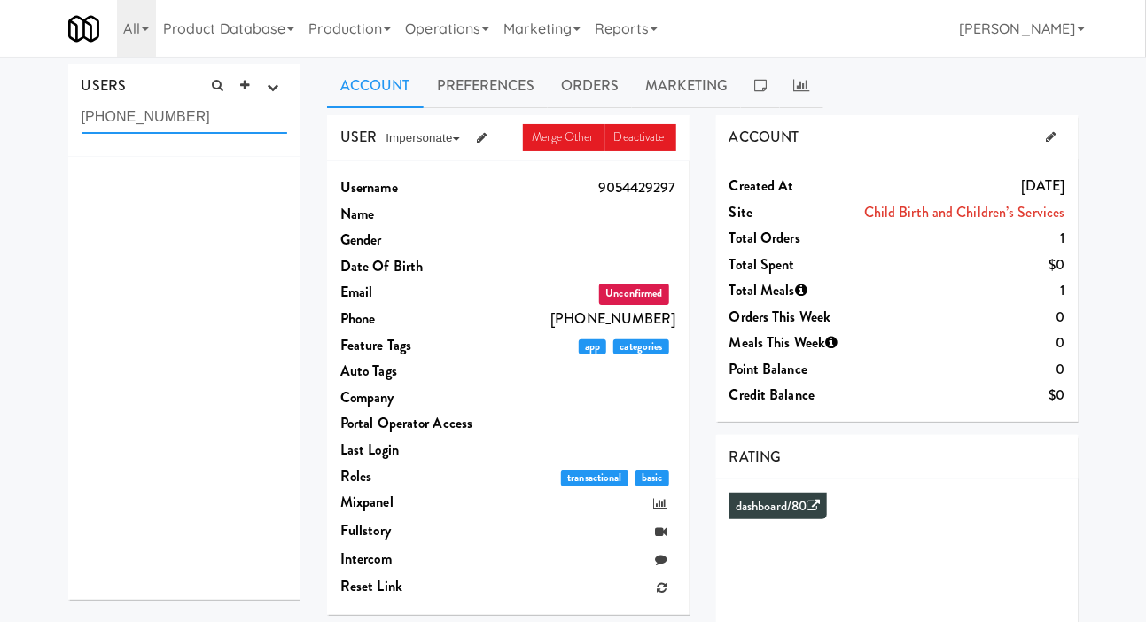
click at [197, 121] on input "720 600-874" at bounding box center [185, 117] width 206 height 33
type input "7"
click at [34, 160] on div "USERS active Ordered this week Didn't order this week 1 this week 2 this week 3…" at bounding box center [573, 473] width 1146 height 819
click at [462, 36] on link "Operations" at bounding box center [447, 28] width 98 height 57
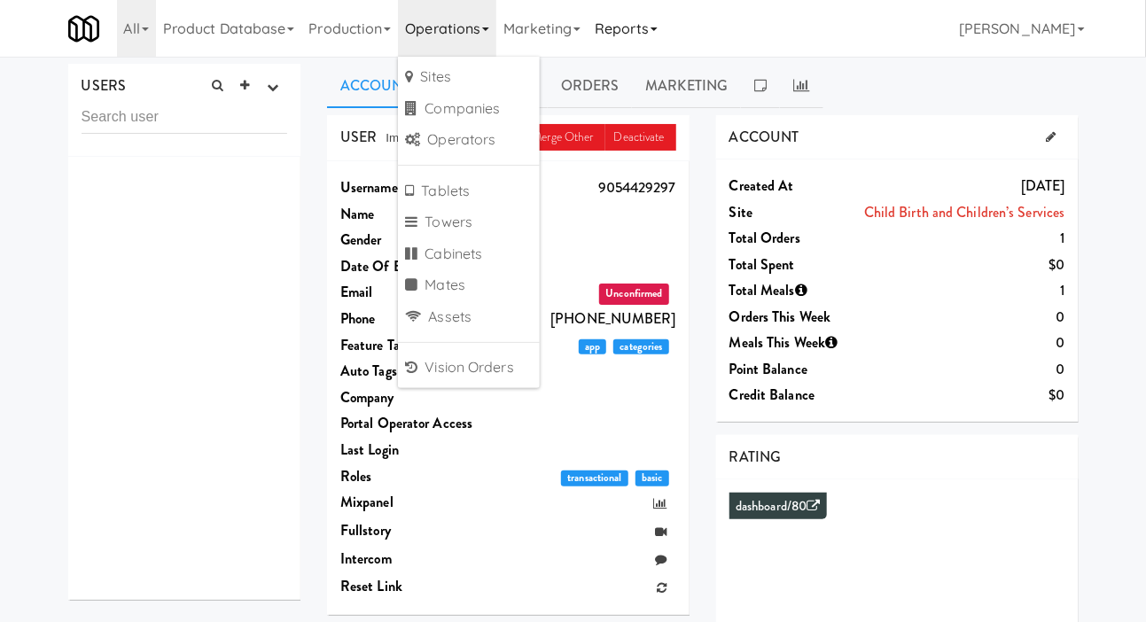
click at [644, 34] on link "Reports" at bounding box center [626, 28] width 77 height 57
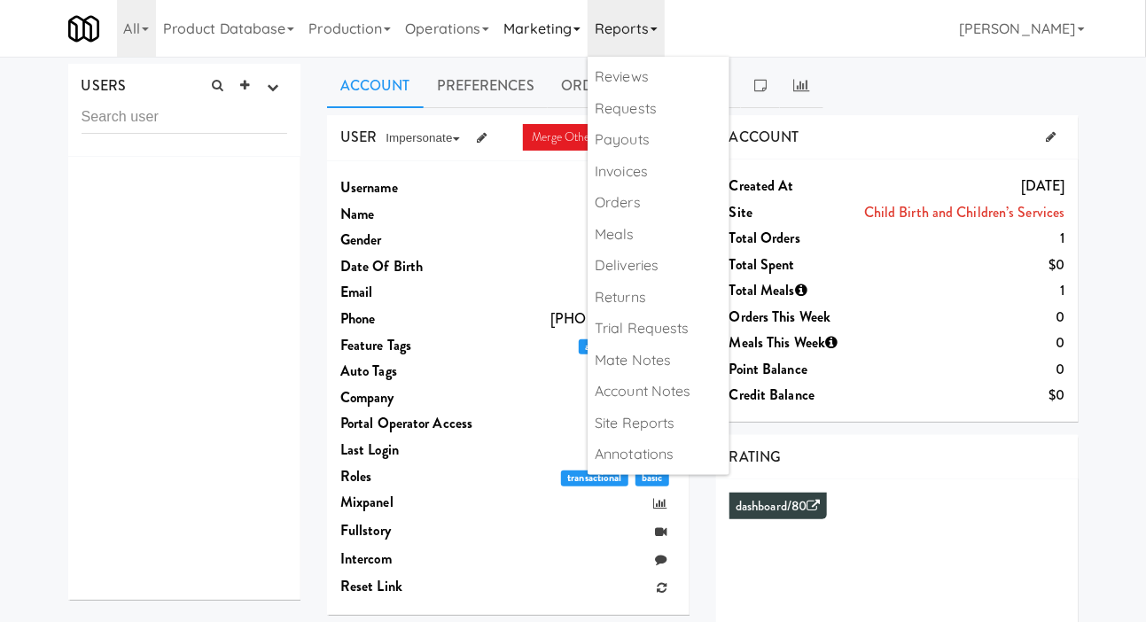
click at [535, 24] on link "Marketing" at bounding box center [541, 28] width 91 height 57
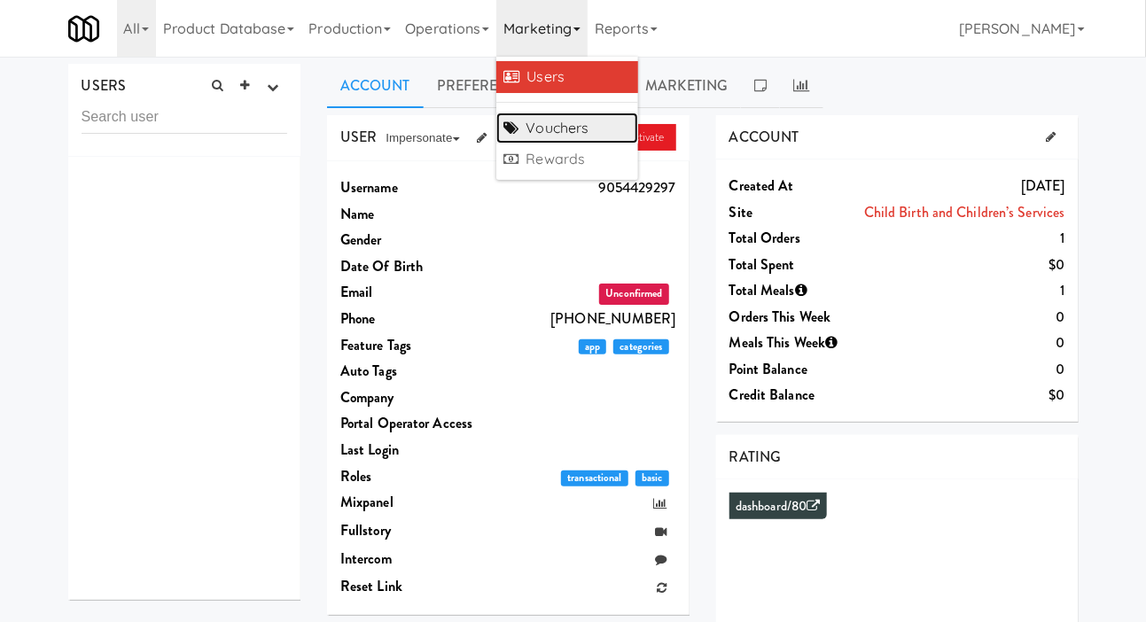
click at [534, 123] on link "Vouchers" at bounding box center [567, 129] width 142 height 32
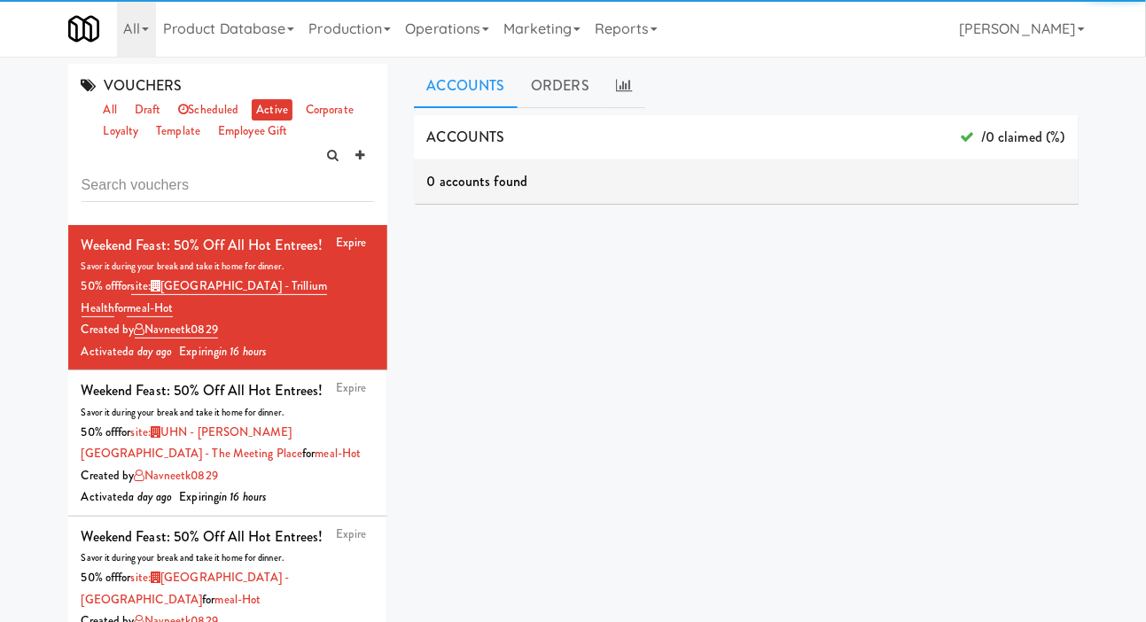
click at [392, 147] on div "VOUCHERS all draft scheduled active corporate loyalty template employee gift Ex…" at bounding box center [228, 417] width 346 height 706
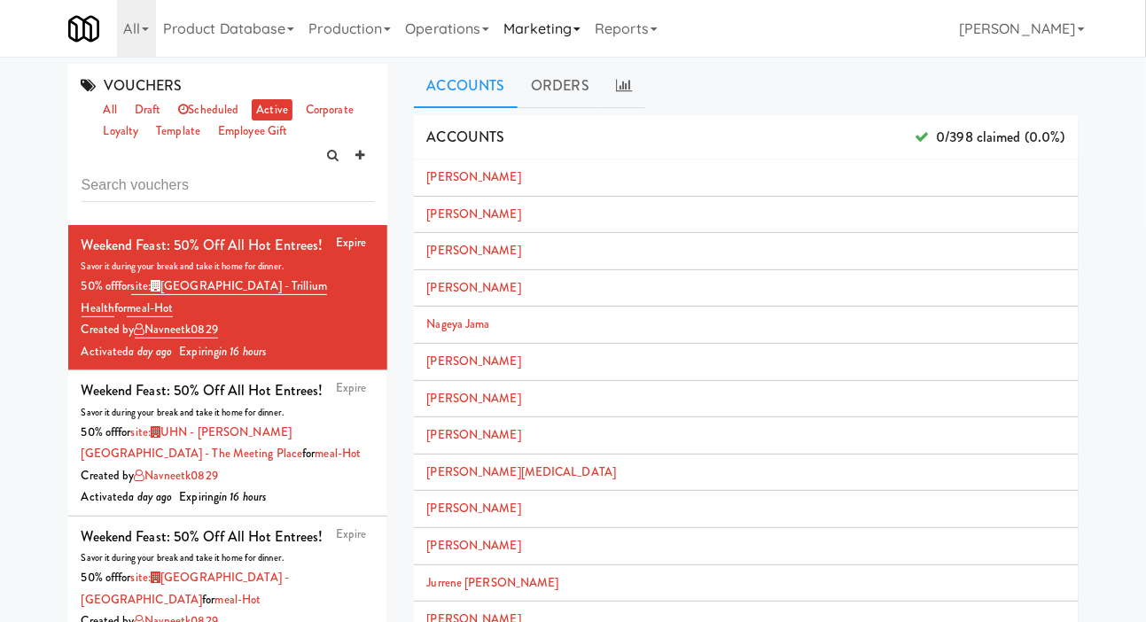
click at [541, 17] on link "Marketing" at bounding box center [541, 28] width 91 height 57
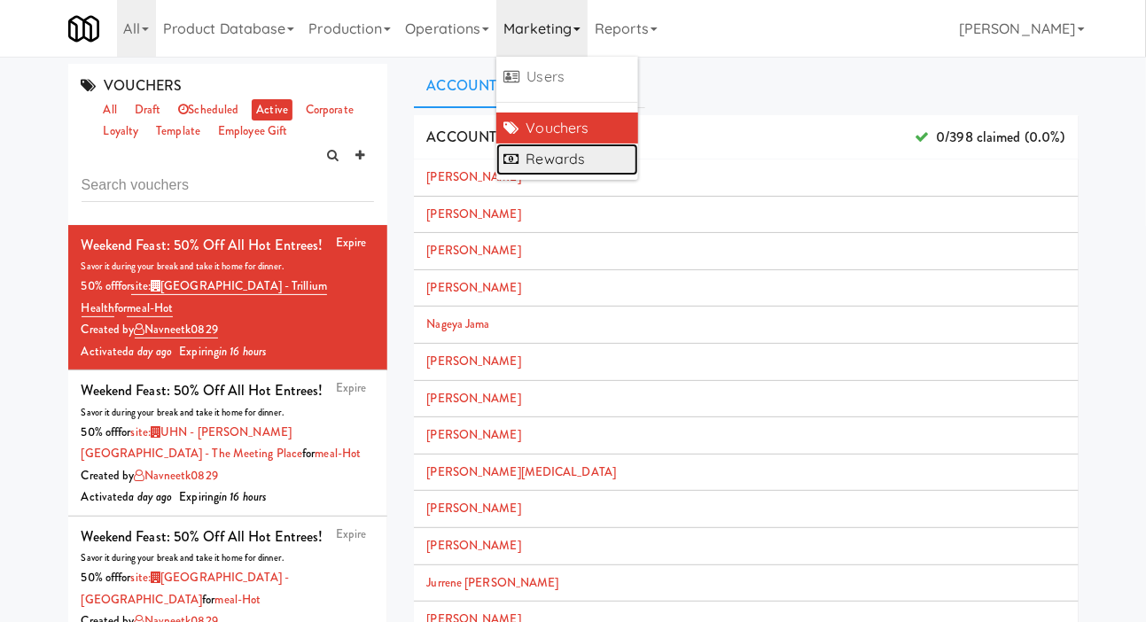
click at [544, 164] on link "Rewards" at bounding box center [567, 160] width 142 height 32
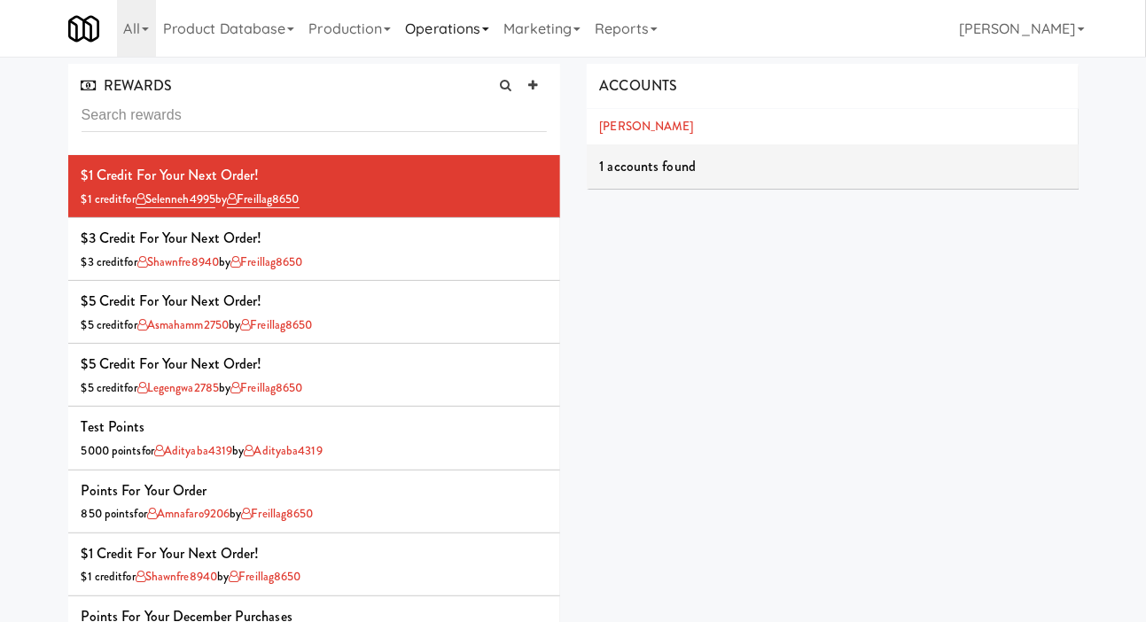
click at [441, 35] on link "Operations" at bounding box center [447, 28] width 98 height 57
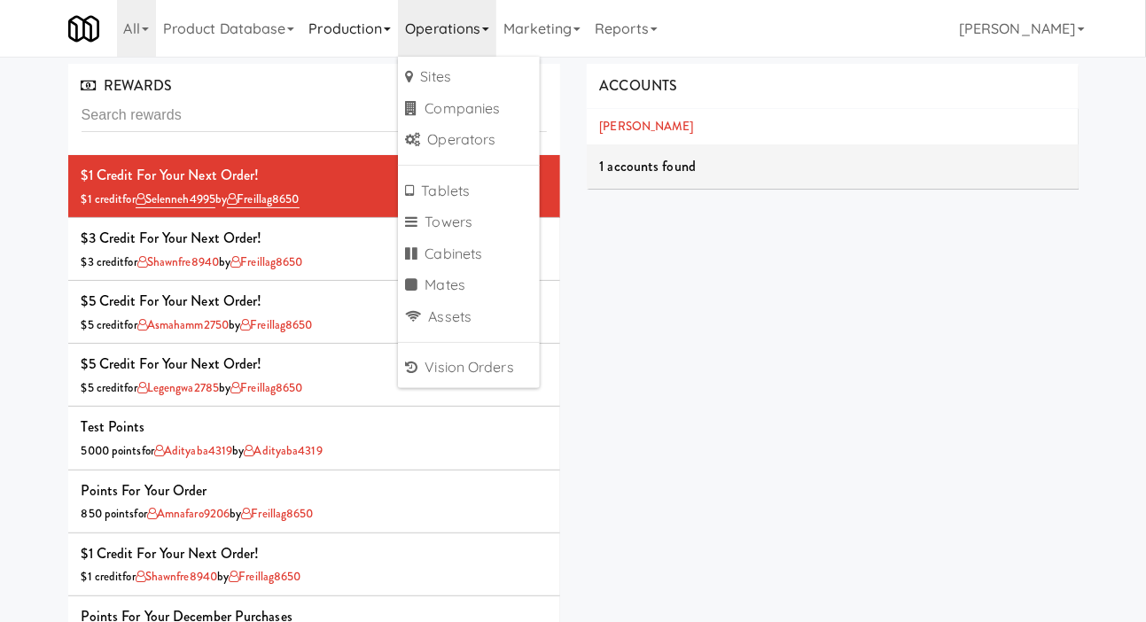
click at [354, 32] on link "Production" at bounding box center [349, 28] width 97 height 57
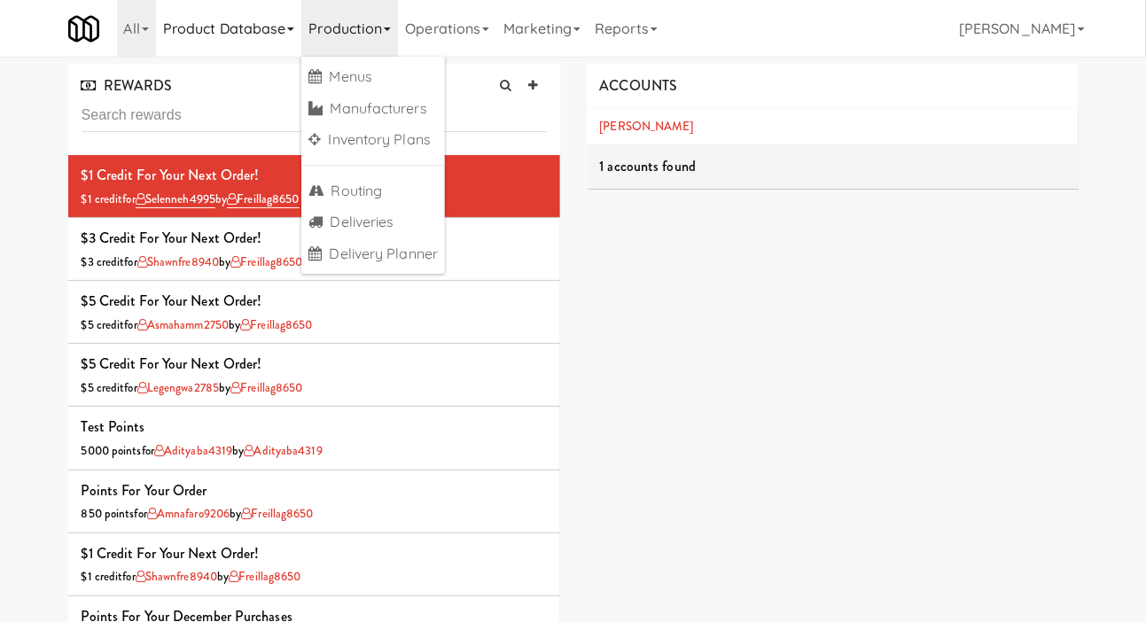
click at [239, 21] on link "Product Database" at bounding box center [229, 28] width 146 height 57
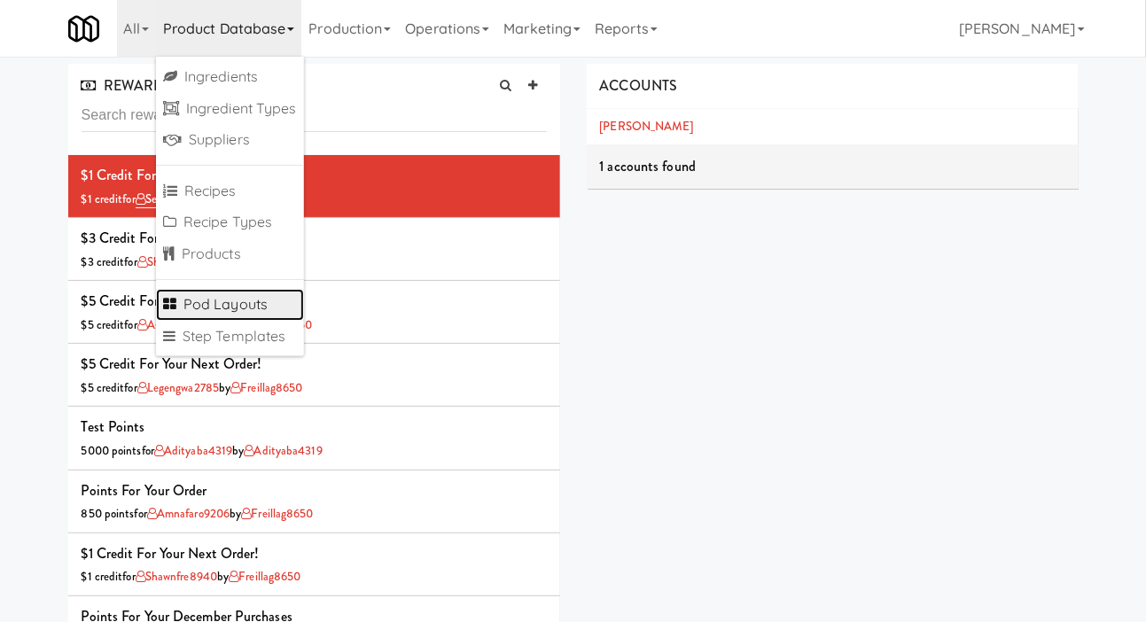
click at [261, 305] on link "Pod Layouts" at bounding box center [230, 305] width 148 height 32
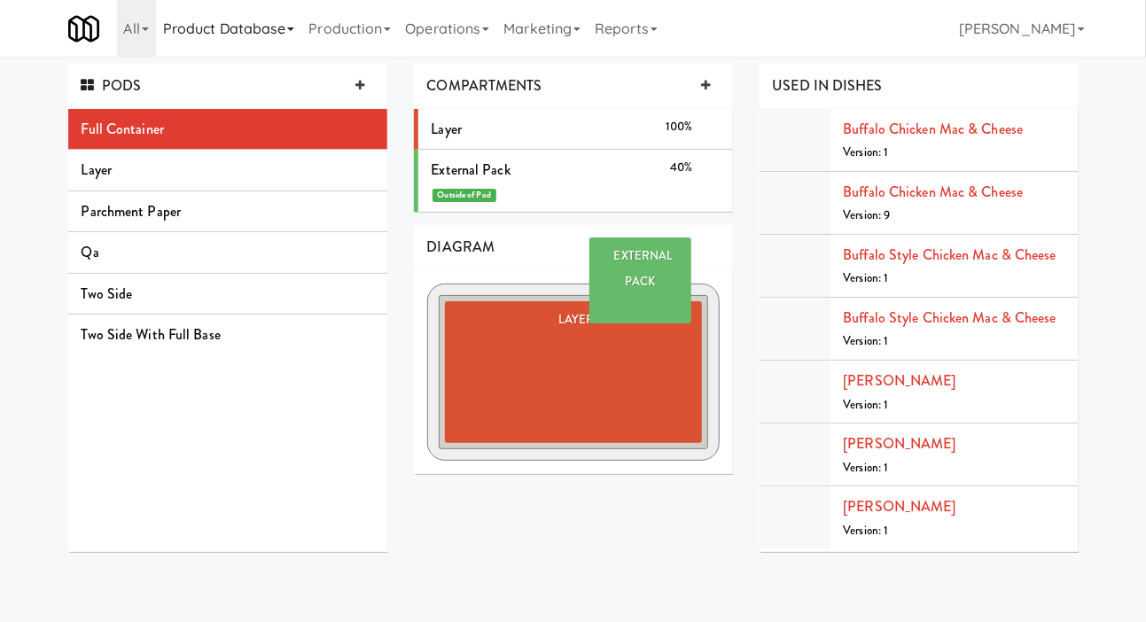
click at [233, 33] on link "Product Database" at bounding box center [229, 28] width 146 height 57
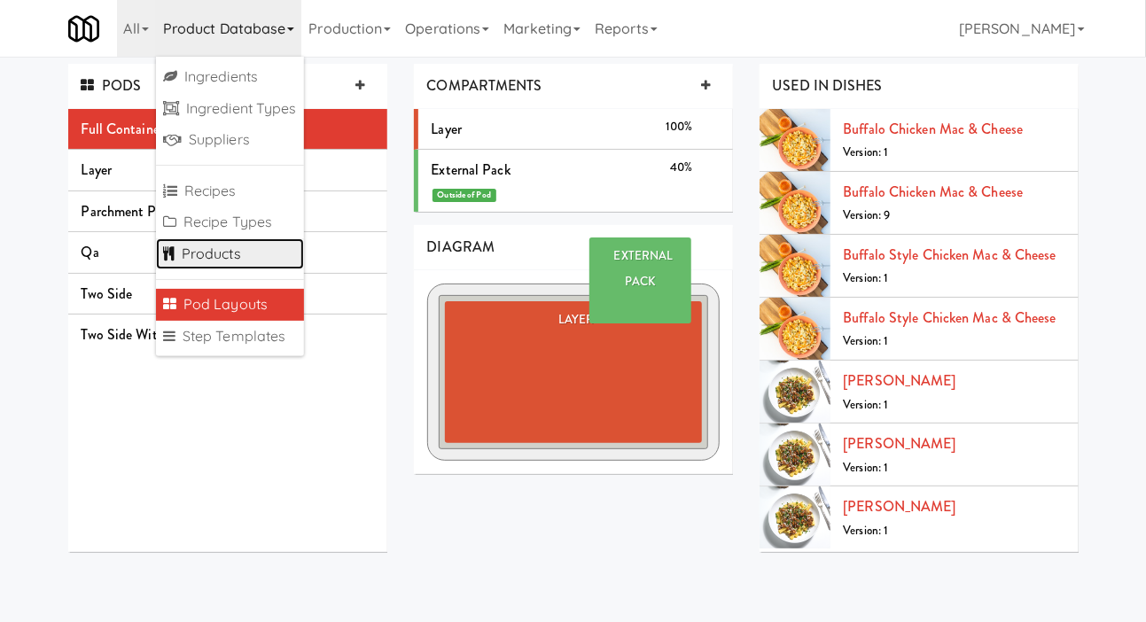
click at [231, 255] on link "Products" at bounding box center [230, 254] width 148 height 32
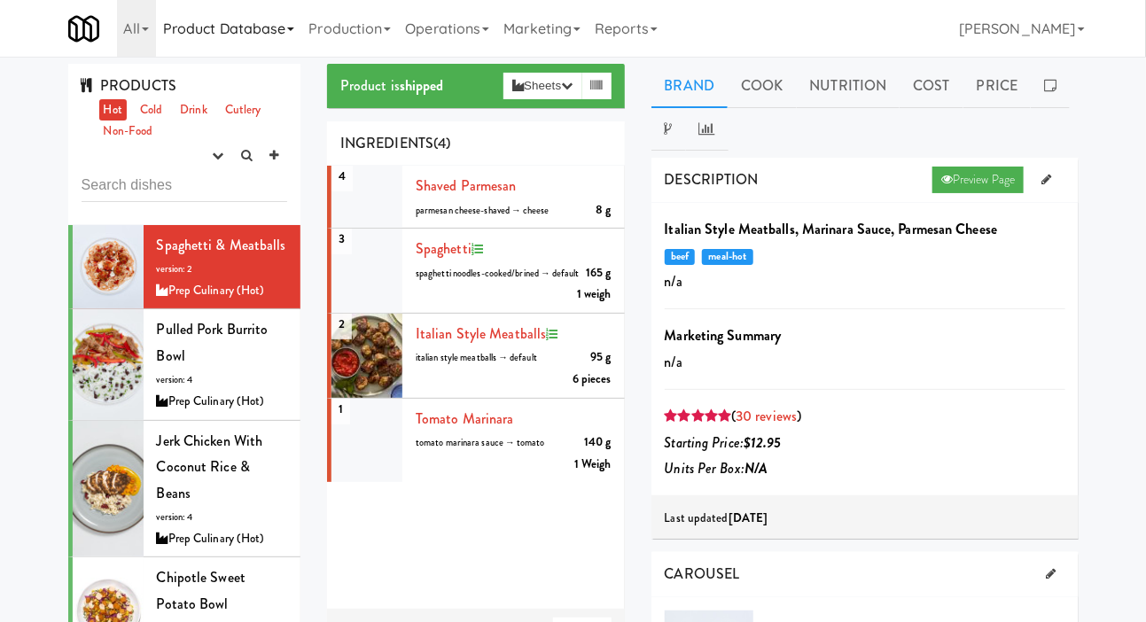
click at [215, 52] on link "Product Database" at bounding box center [229, 28] width 146 height 57
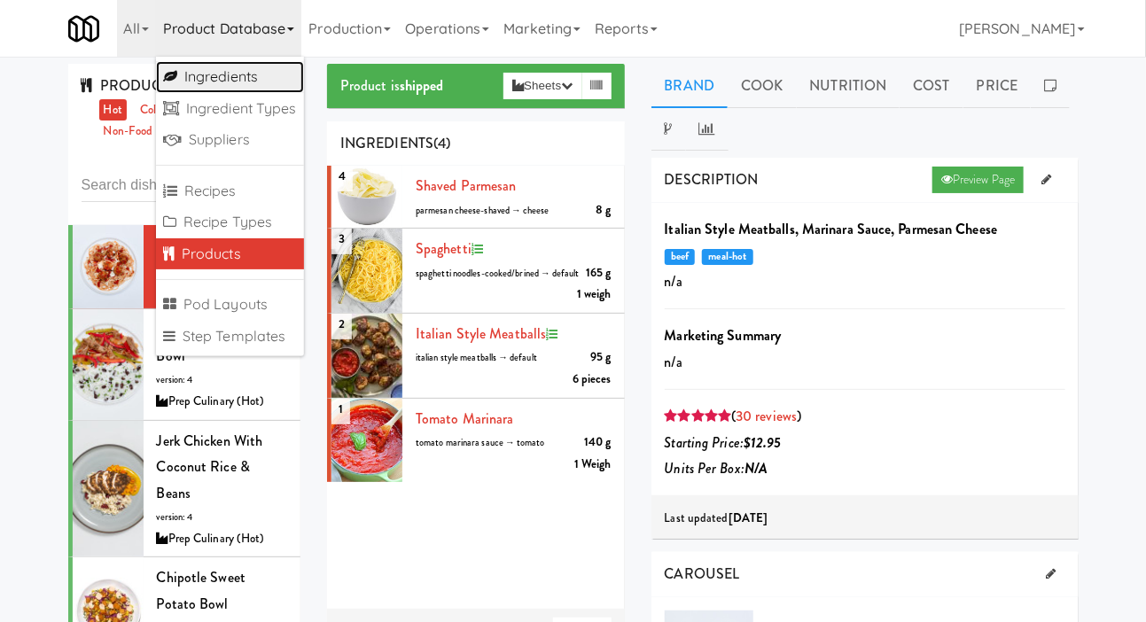
click at [218, 80] on link "Ingredients" at bounding box center [230, 77] width 148 height 32
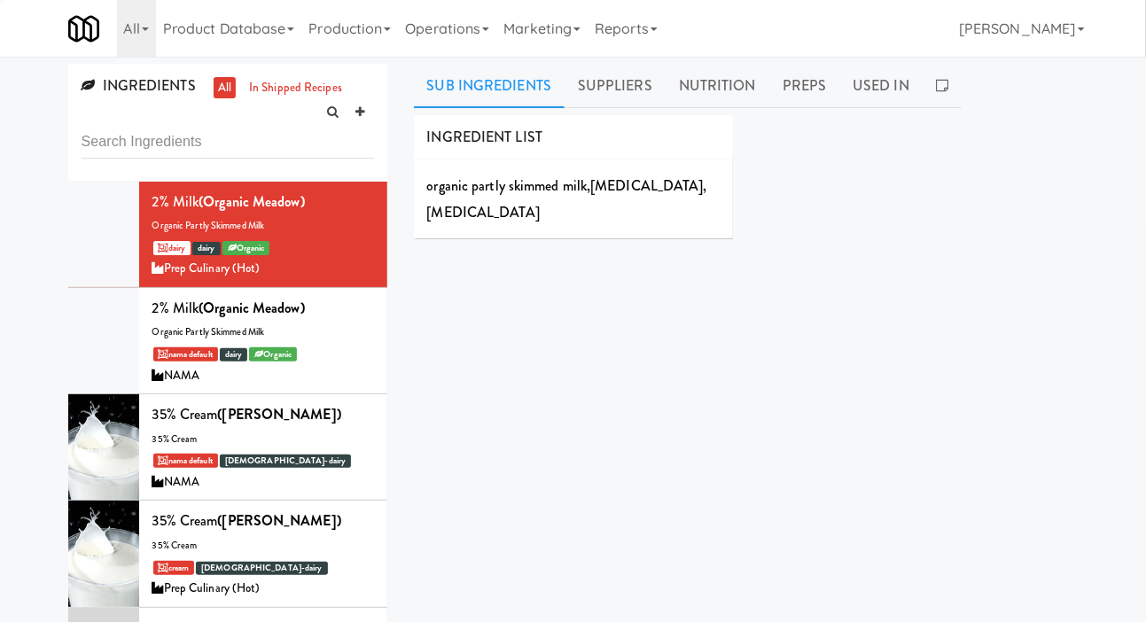
click at [7, 130] on div "INGREDIENTS all in shipped recipes 2% Milk (Organic Meadow) organic partly skim…" at bounding box center [573, 422] width 1146 height 716
click at [211, 27] on link "Product Database" at bounding box center [229, 28] width 146 height 57
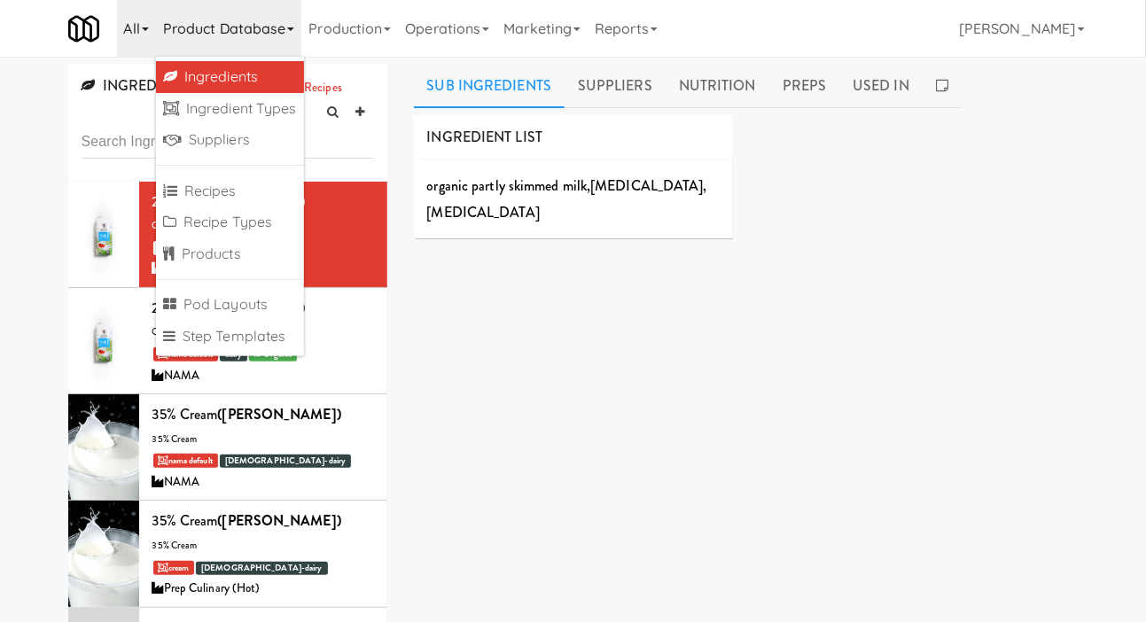
click at [127, 41] on link "All" at bounding box center [136, 28] width 39 height 57
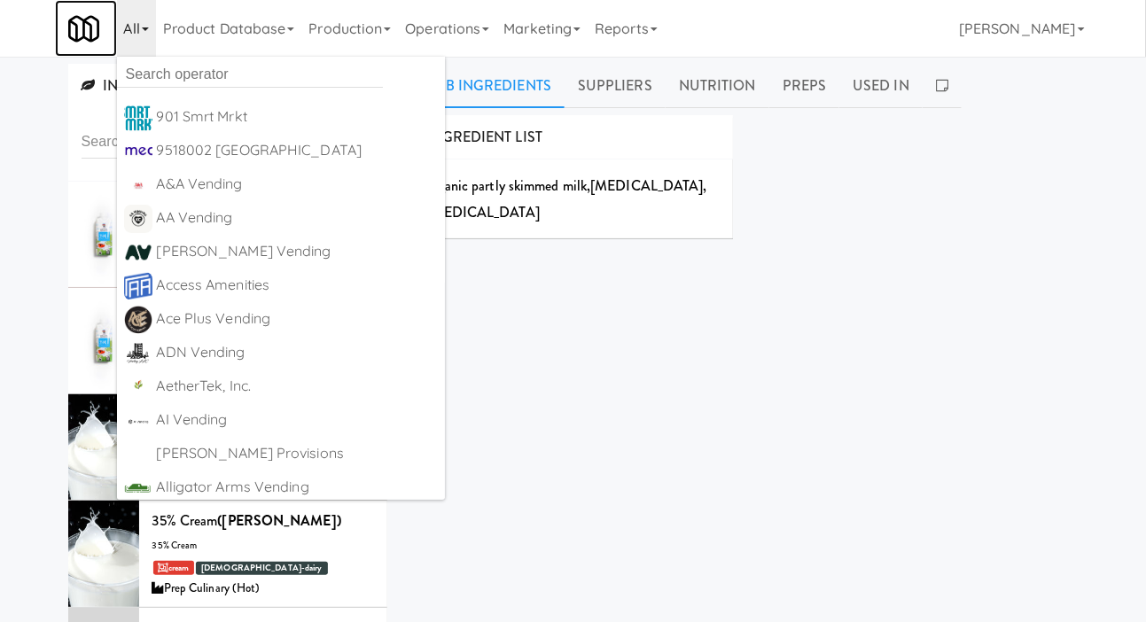
click at [70, 25] on img at bounding box center [83, 28] width 31 height 31
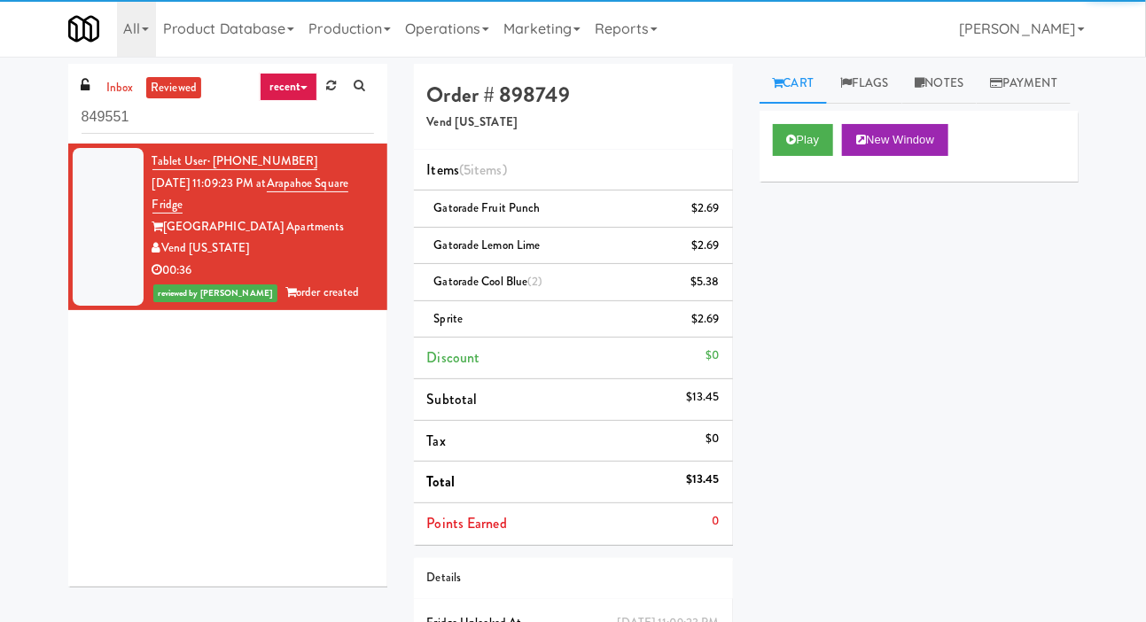
click at [181, 85] on link "reviewed" at bounding box center [173, 88] width 55 height 22
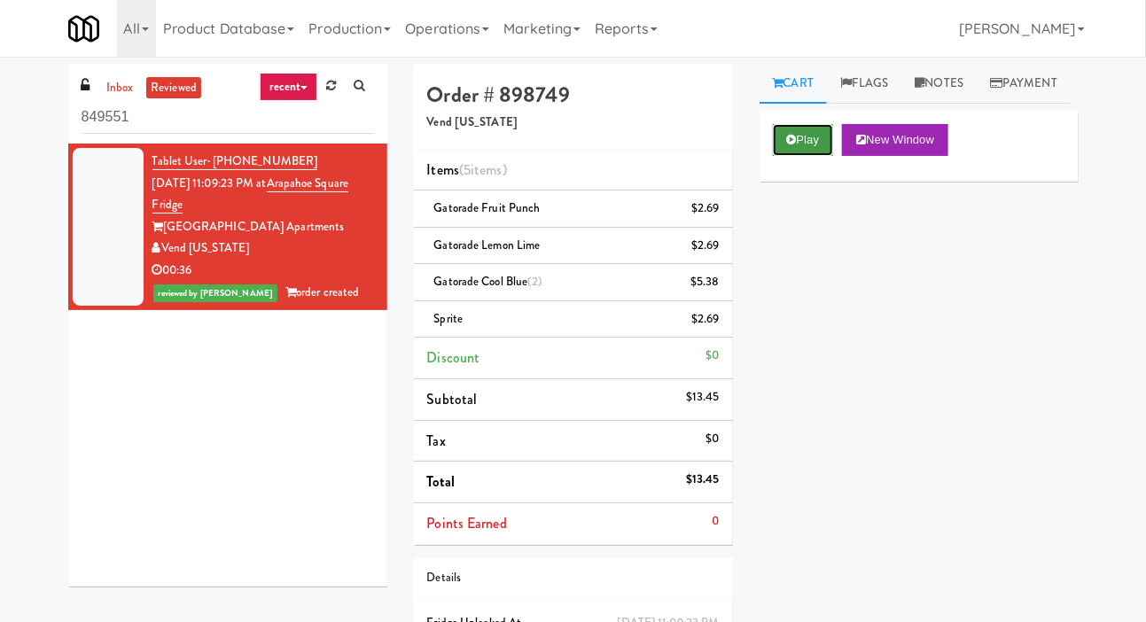
click at [805, 156] on button "Play" at bounding box center [803, 140] width 61 height 32
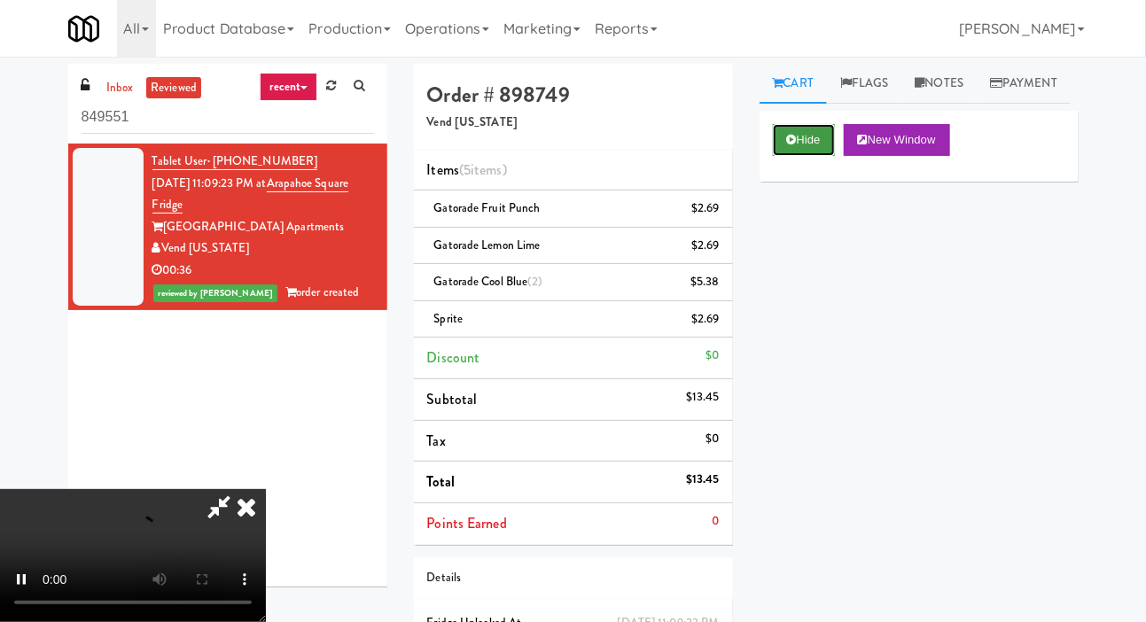
scroll to position [65, 0]
click at [779, 156] on button "Hide" at bounding box center [804, 140] width 62 height 32
